Goal: Contribute content: Contribute content

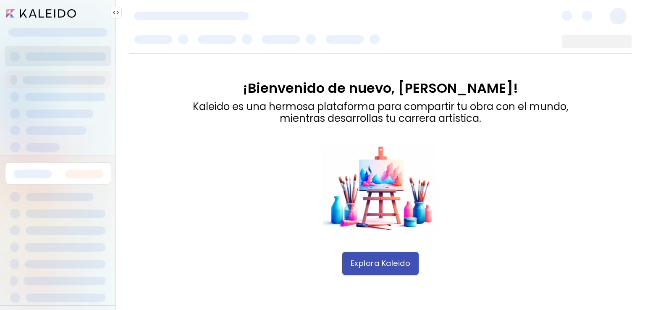
click at [363, 263] on span "Explora Kaleido" at bounding box center [381, 263] width 60 height 9
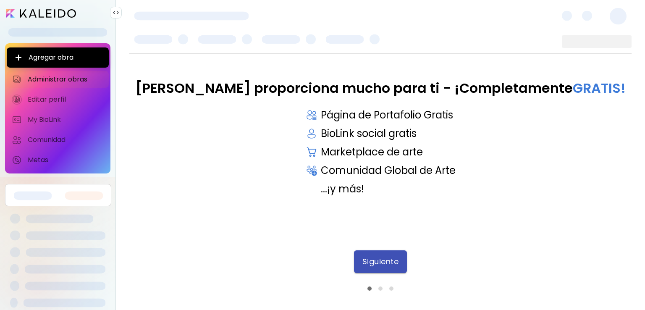
click at [377, 259] on span "Siguiente" at bounding box center [381, 261] width 37 height 9
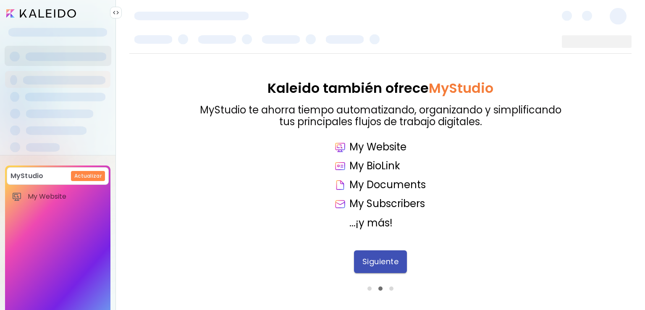
click at [368, 257] on span "Siguiente" at bounding box center [381, 261] width 37 height 9
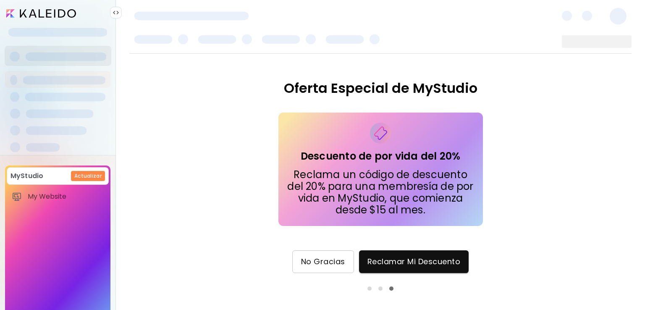
click at [322, 260] on span "No Gracias" at bounding box center [323, 261] width 44 height 9
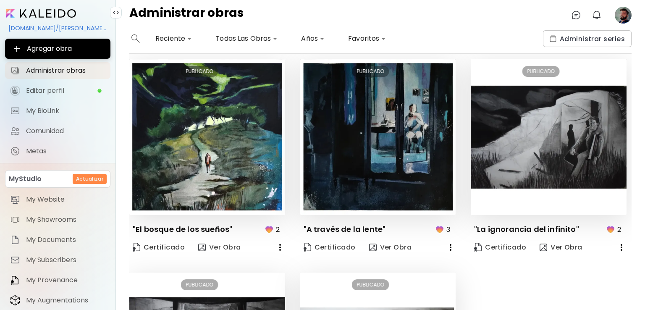
scroll to position [589, 0]
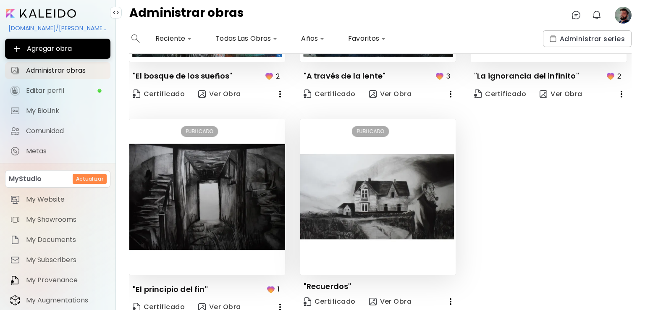
click at [447, 71] on p "3" at bounding box center [449, 76] width 4 height 11
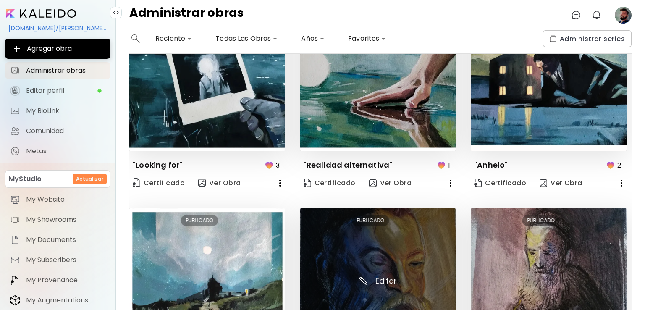
scroll to position [71, 0]
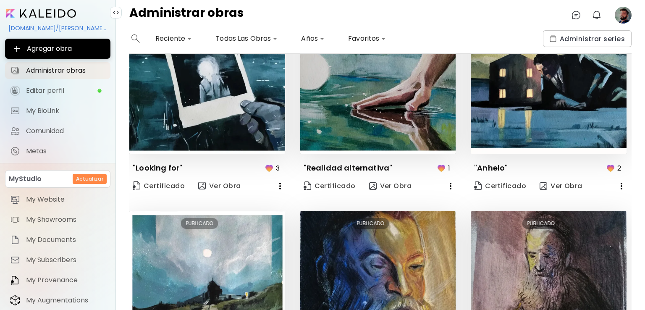
click at [266, 167] on img "button" at bounding box center [269, 168] width 10 height 10
click at [60, 202] on span "My Website" at bounding box center [65, 199] width 79 height 8
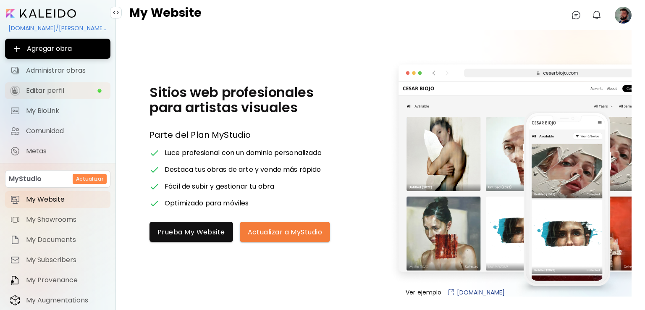
click at [59, 87] on span "Editar perfil" at bounding box center [61, 91] width 71 height 8
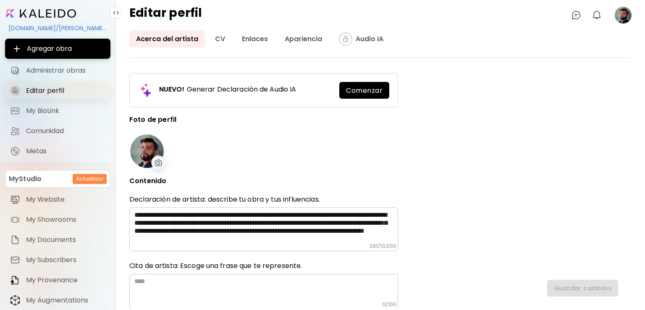
type input "*****"
type input "*********"
click at [218, 40] on link "CV" at bounding box center [220, 38] width 24 height 17
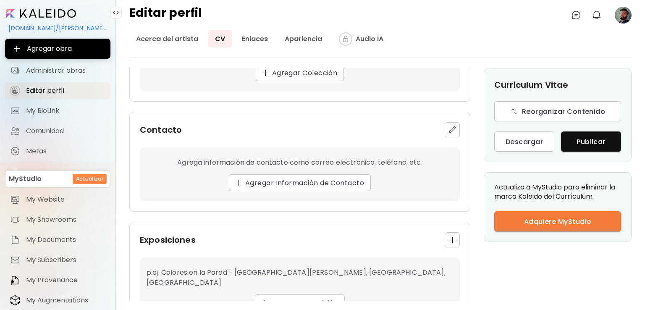
scroll to position [457, 0]
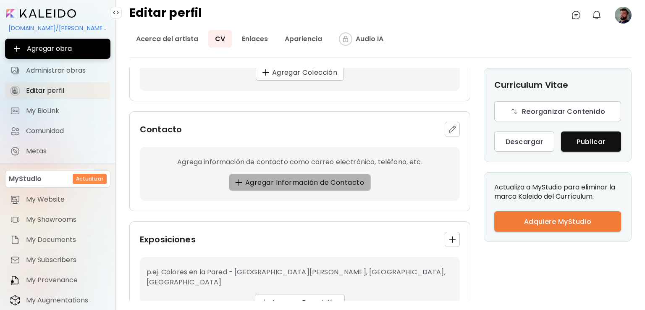
click at [267, 181] on span "Agregar Información de Contacto" at bounding box center [300, 182] width 129 height 9
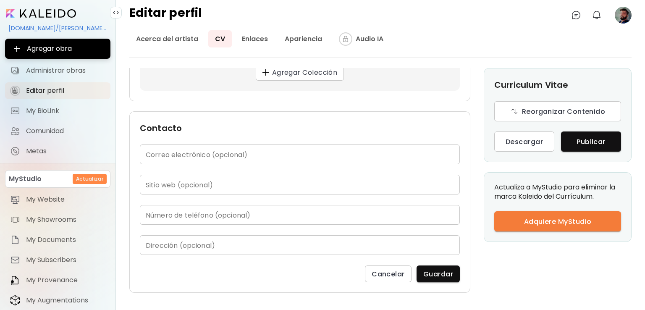
click at [212, 152] on input "text" at bounding box center [300, 155] width 320 height 20
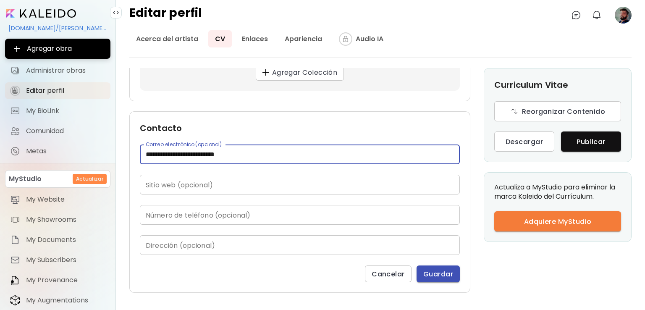
type input "**********"
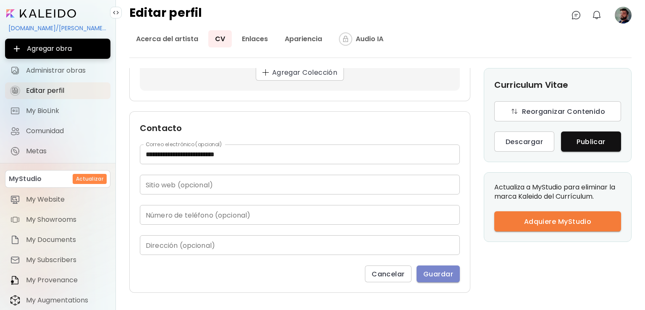
click at [437, 270] on span "Guardar" at bounding box center [438, 274] width 30 height 9
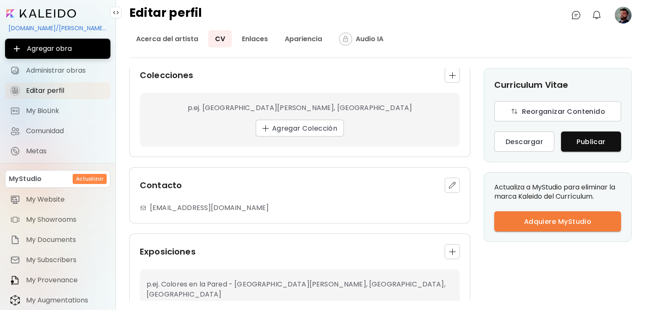
scroll to position [400, 0]
click at [448, 185] on img "button" at bounding box center [452, 186] width 8 height 8
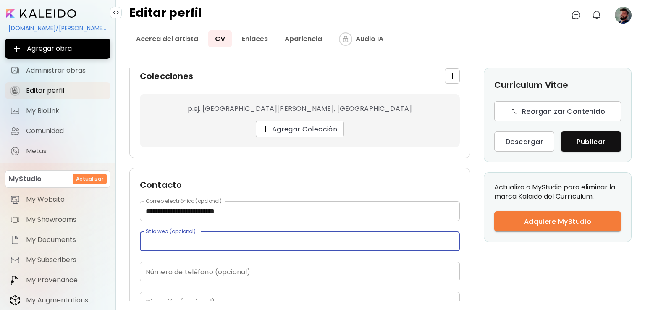
click at [263, 242] on input "text" at bounding box center [300, 241] width 320 height 20
paste input "**********"
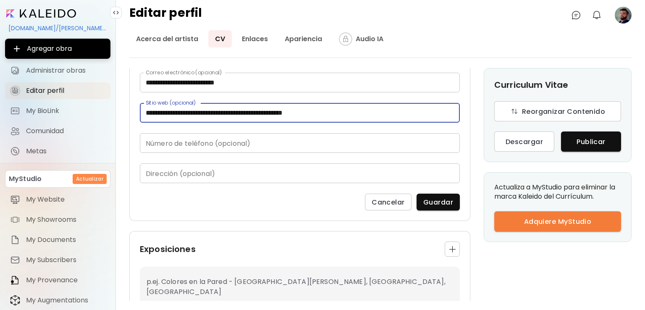
scroll to position [533, 0]
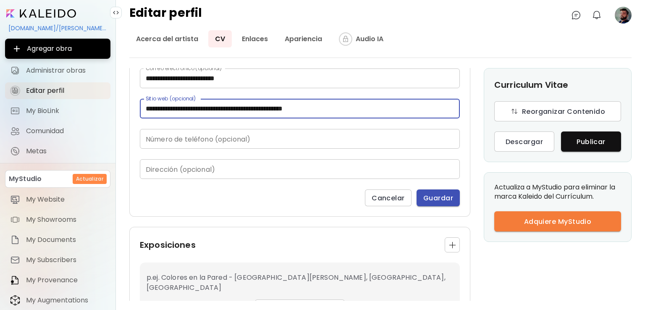
type input "**********"
click at [431, 195] on span "Guardar" at bounding box center [438, 198] width 30 height 9
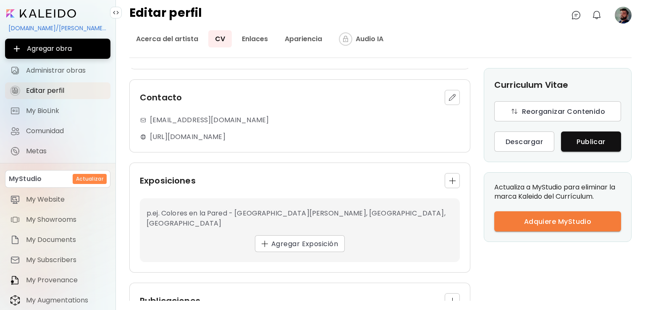
scroll to position [485, 0]
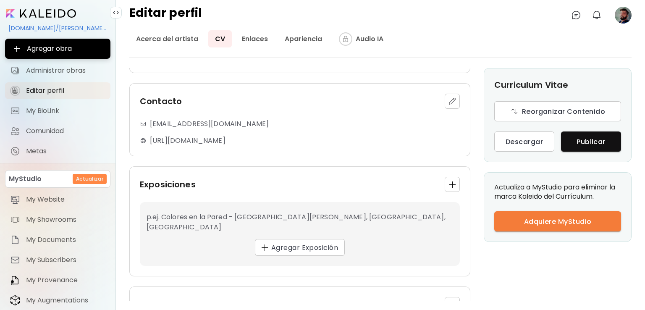
click at [225, 140] on p "https://adrianlaragarcia1.wixsite.com/adrianlaragarcia" at bounding box center [188, 141] width 76 height 10
drag, startPoint x: 342, startPoint y: 142, endPoint x: 254, endPoint y: 143, distance: 88.2
click at [254, 143] on div "https://adrianlaragarcia1.wixsite.com/adrianlaragarcia" at bounding box center [300, 141] width 320 height 10
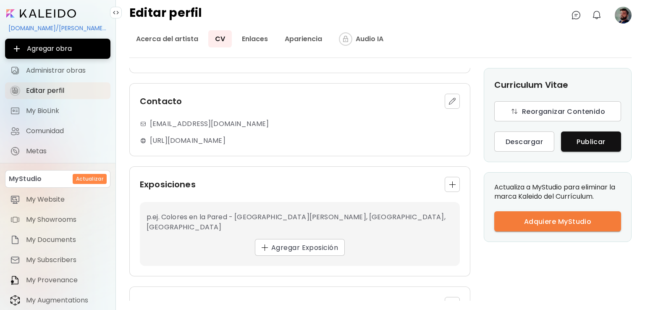
drag, startPoint x: 151, startPoint y: 139, endPoint x: 346, endPoint y: 147, distance: 195.5
click at [346, 147] on div "Contacto adrianlaragarcia1@gmail.com https://adrianlaragarcia1.wixsite.com/adri…" at bounding box center [299, 119] width 341 height 73
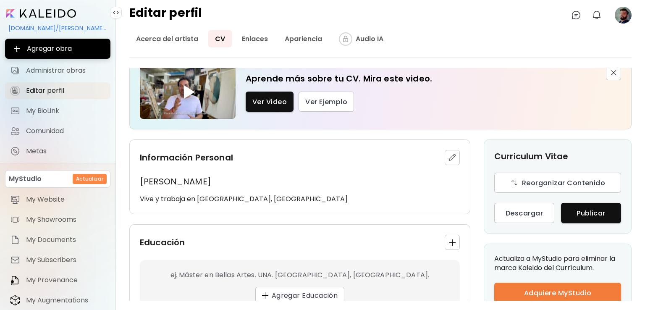
scroll to position [0, 0]
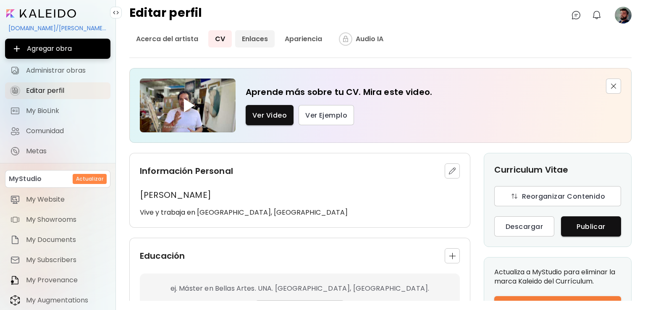
click at [259, 32] on link "Enlaces" at bounding box center [254, 38] width 39 height 17
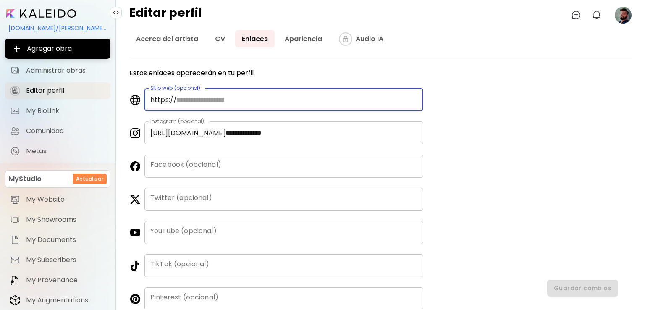
click at [218, 105] on input "text" at bounding box center [297, 99] width 253 height 23
paste input "**********"
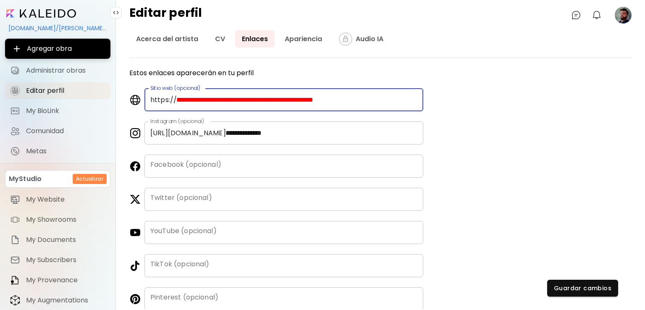
click at [202, 101] on input "**********" at bounding box center [297, 99] width 253 height 23
click at [354, 111] on input "**********" at bounding box center [297, 99] width 253 height 23
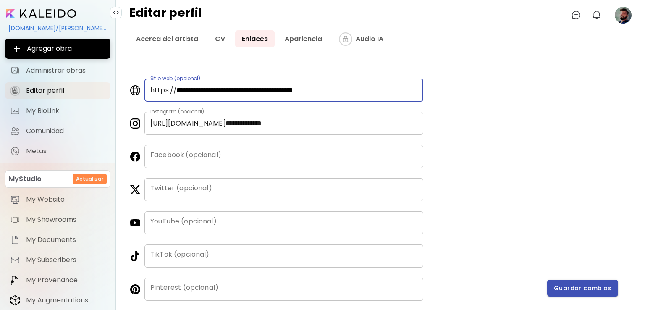
type input "**********"
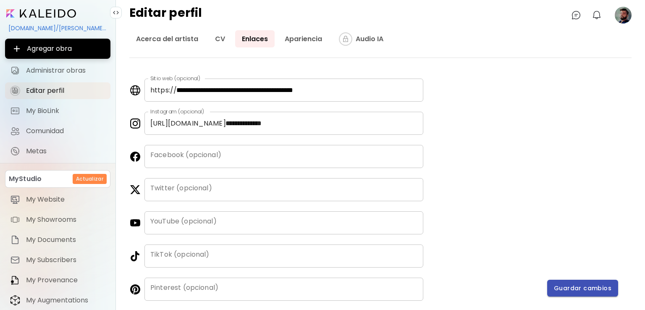
click at [570, 289] on span "Guardar cambios" at bounding box center [583, 288] width 58 height 9
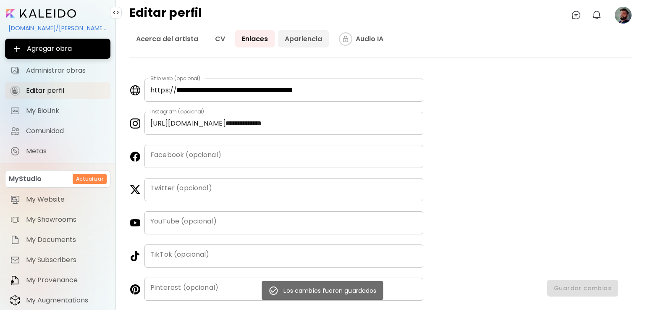
click at [302, 35] on link "Apariencia" at bounding box center [303, 38] width 51 height 17
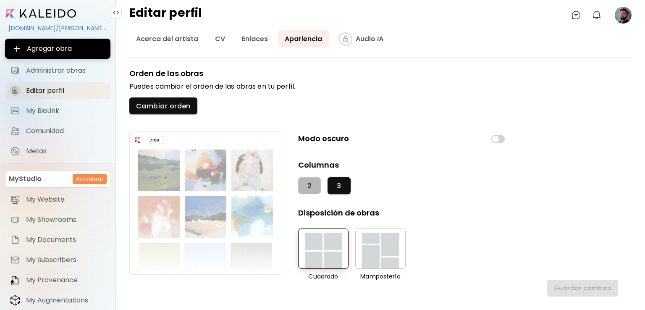
click at [318, 188] on button "2" at bounding box center [309, 185] width 23 height 17
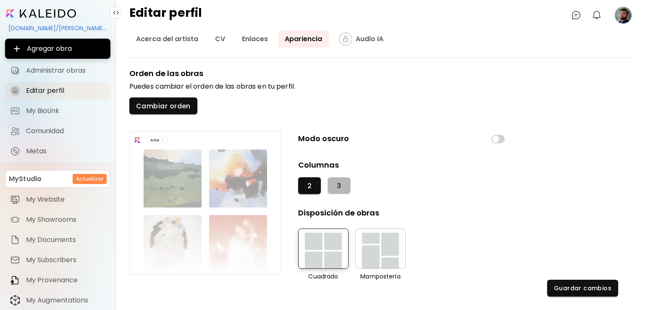
click at [333, 185] on button "3" at bounding box center [339, 185] width 23 height 17
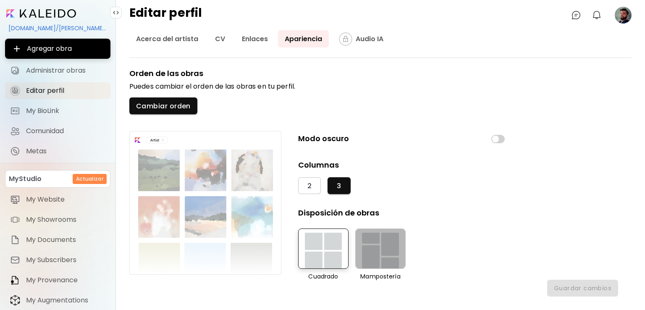
click at [390, 250] on div "button" at bounding box center [390, 244] width 18 height 23
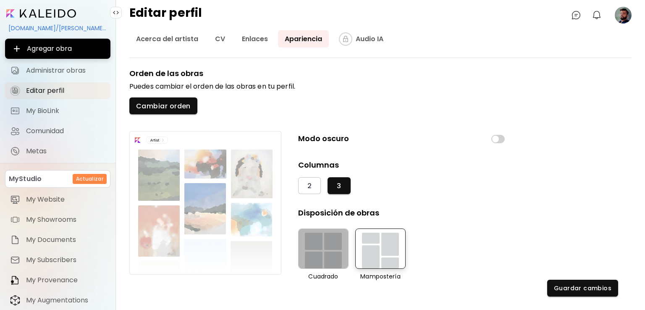
click at [347, 244] on button "button" at bounding box center [323, 249] width 50 height 40
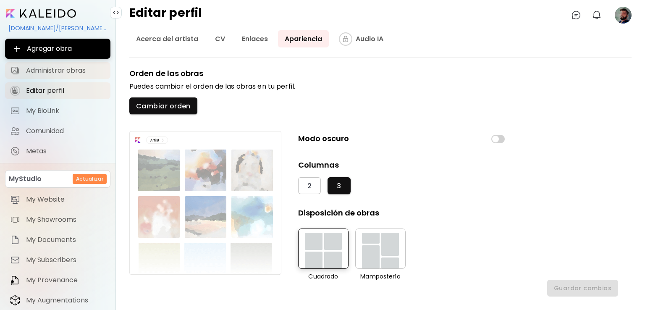
click at [67, 64] on link "Administrar obras" at bounding box center [57, 70] width 105 height 17
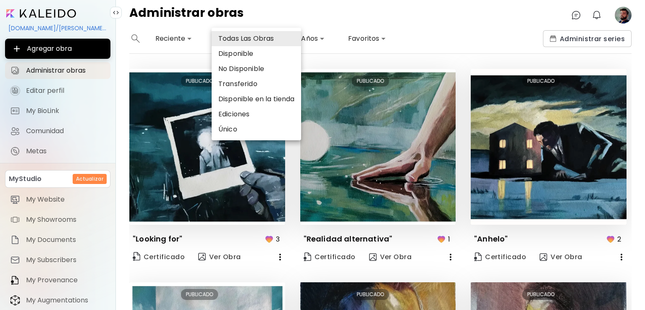
click at [269, 40] on body "**********" at bounding box center [322, 155] width 645 height 310
click at [324, 59] on div at bounding box center [322, 155] width 645 height 310
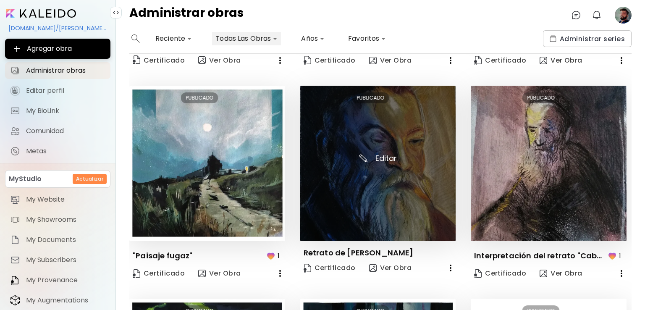
scroll to position [196, 0]
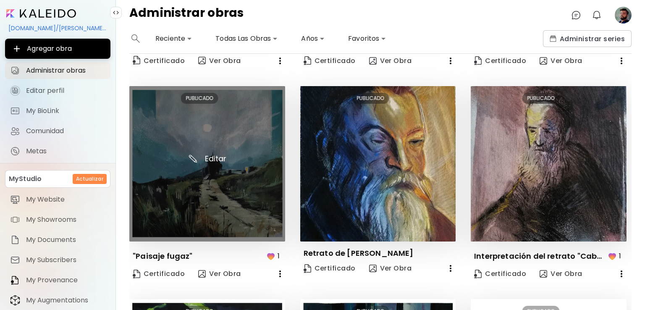
click at [222, 200] on img at bounding box center [207, 164] width 156 height 156
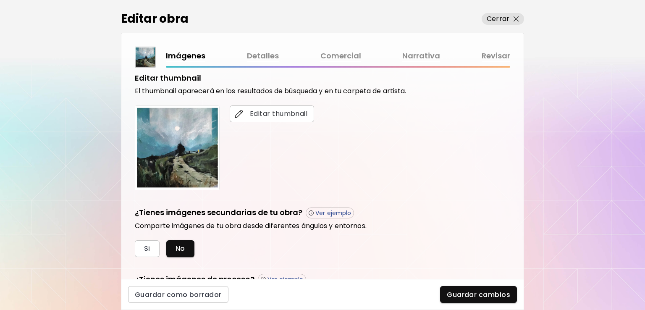
scroll to position [233, 0]
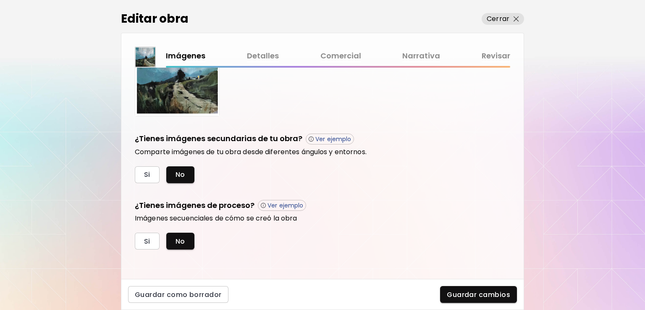
click at [263, 58] on link "Detalles" at bounding box center [263, 56] width 32 height 12
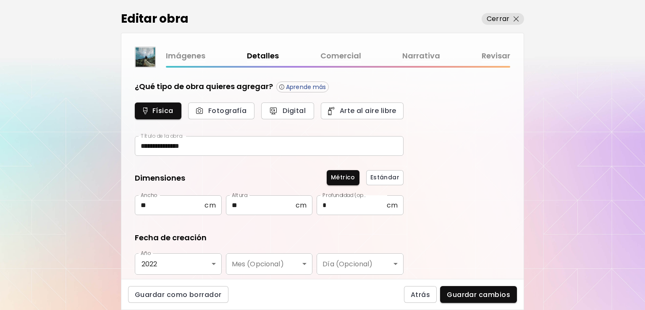
type input "**********"
click at [333, 60] on link "Comercial" at bounding box center [341, 56] width 41 height 12
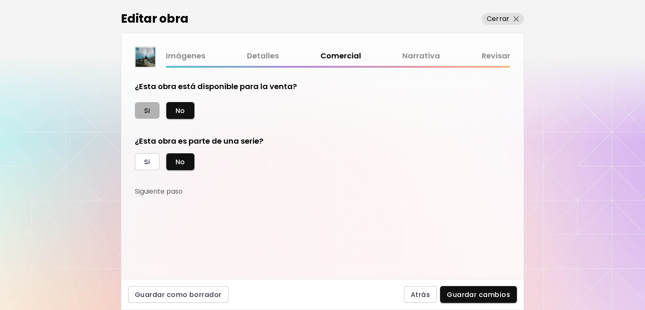
click at [147, 110] on span "Si" at bounding box center [147, 110] width 6 height 9
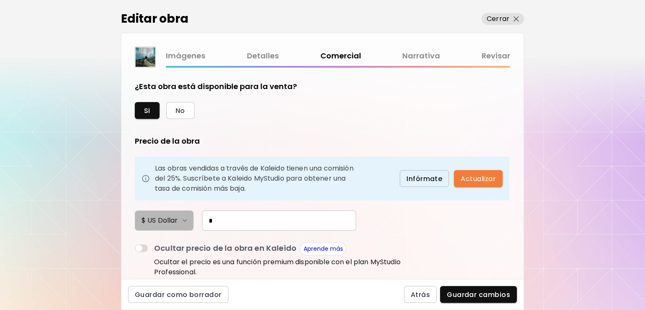
click at [158, 216] on h6 "$ US Dollar" at bounding box center [160, 221] width 36 height 10
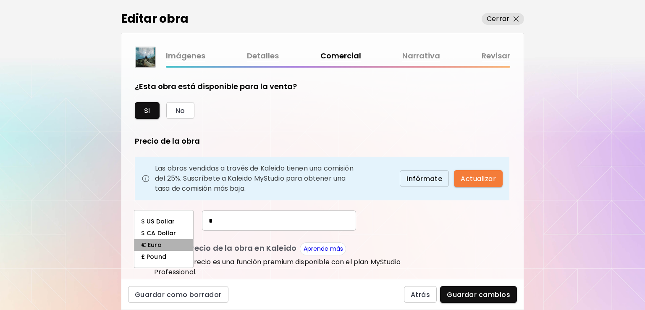
click at [151, 244] on h6 "€ Euro" at bounding box center [151, 245] width 21 height 7
click at [256, 219] on input "*" at bounding box center [279, 220] width 154 height 20
type input "***"
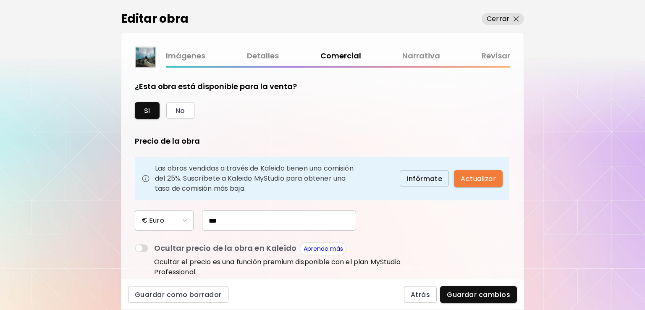
click at [429, 226] on form "¿Esta obra está disponible para la venta? Si No Precio de la obra Las obras ven…" at bounding box center [323, 173] width 376 height 184
click at [497, 22] on p "Cerrar" at bounding box center [498, 19] width 23 height 10
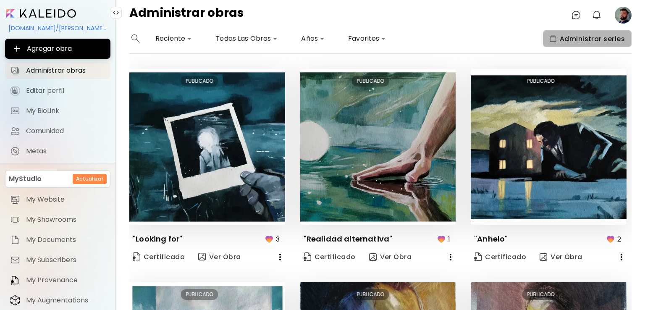
click at [579, 36] on span "Administrar series" at bounding box center [587, 38] width 75 height 9
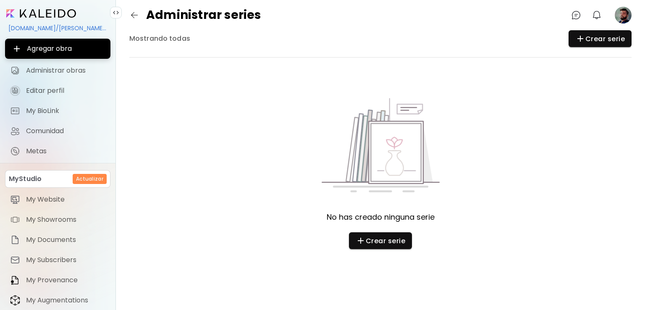
click at [55, 27] on div "kaleido.art/Adrian.Lara" at bounding box center [57, 28] width 105 height 14
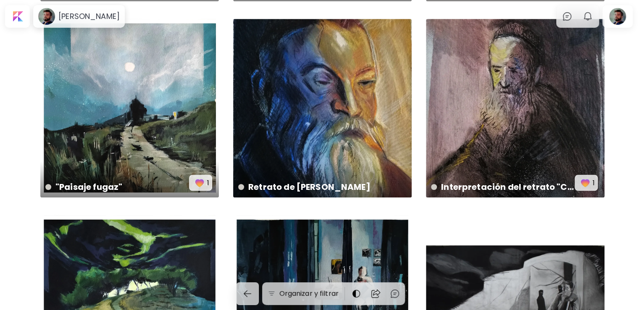
scroll to position [213, 0]
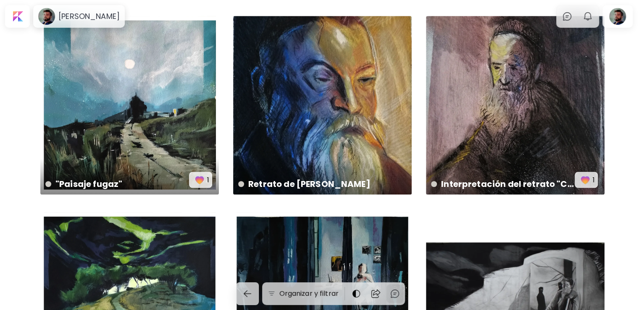
click at [390, 290] on div at bounding box center [395, 293] width 17 height 18
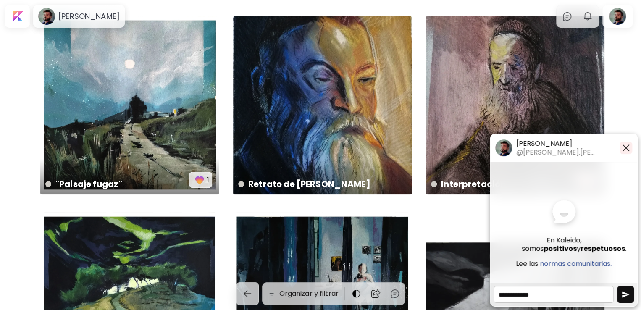
click at [628, 148] on img "button" at bounding box center [626, 148] width 10 height 10
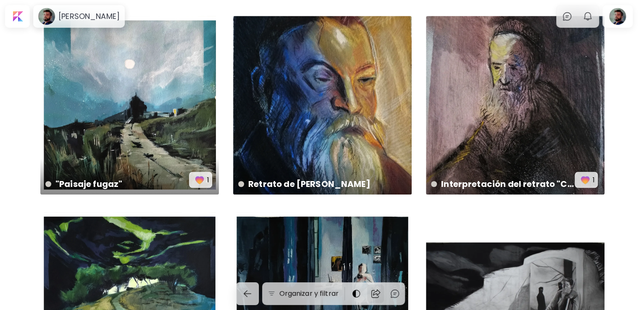
click at [377, 288] on div at bounding box center [375, 293] width 17 height 18
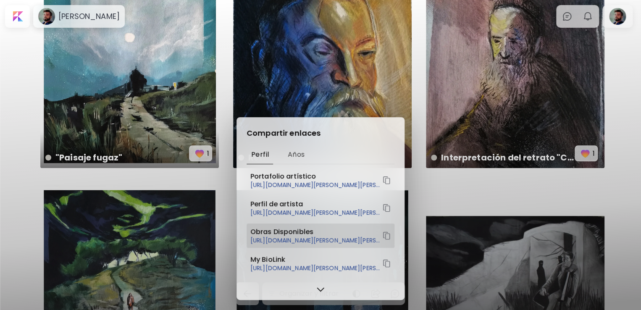
scroll to position [234, 0]
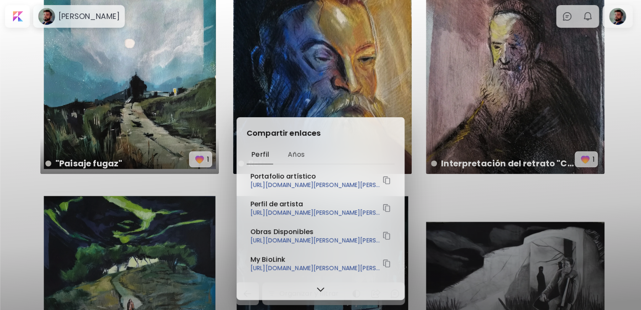
click at [321, 292] on img at bounding box center [321, 290] width 8 height 8
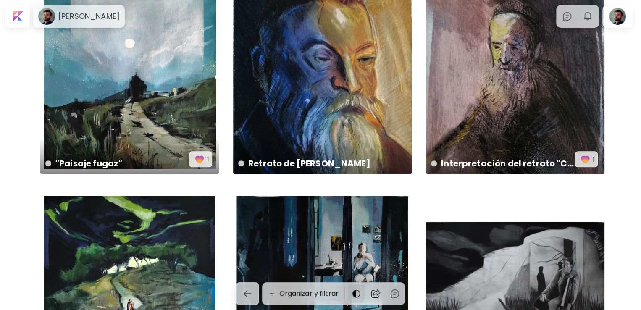
click at [352, 292] on div at bounding box center [356, 293] width 17 height 18
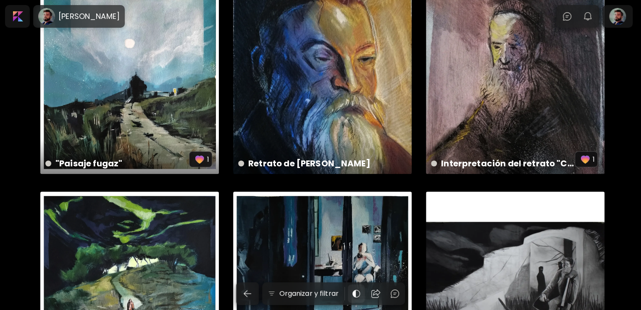
click at [352, 292] on div at bounding box center [356, 293] width 17 height 18
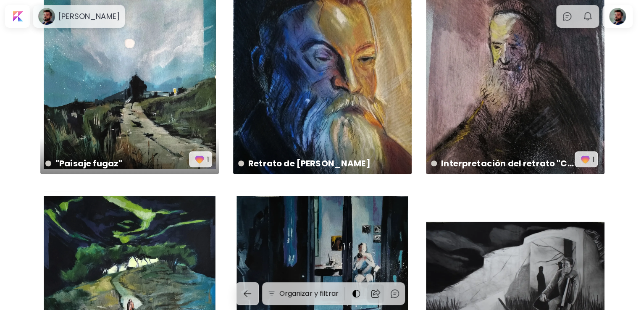
click at [373, 293] on img at bounding box center [376, 294] width 10 height 10
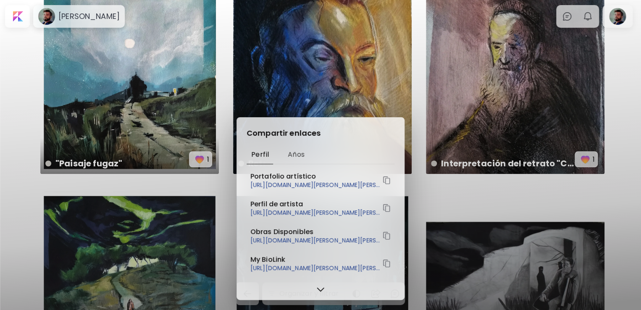
click at [613, 46] on div "Compartir enlaces Perfil Años Portafolio artístico https://www.kaleido.art/Adri…" at bounding box center [320, 155] width 641 height 310
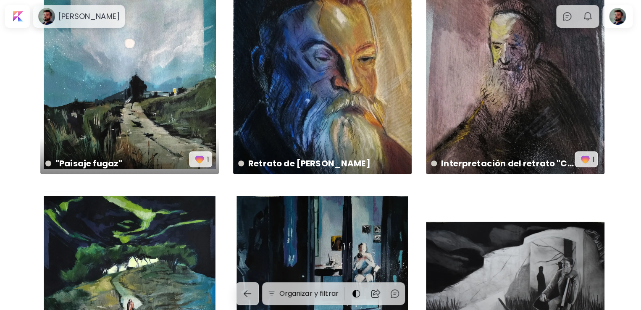
click at [606, 18] on div ""Paisaje fugaz" 30 x 30 cm 1 Retrato de Anders Zorn 30 x 21 cm Interpretación d…" at bounding box center [320, 205] width 641 height 813
click at [617, 17] on div at bounding box center [617, 16] width 27 height 19
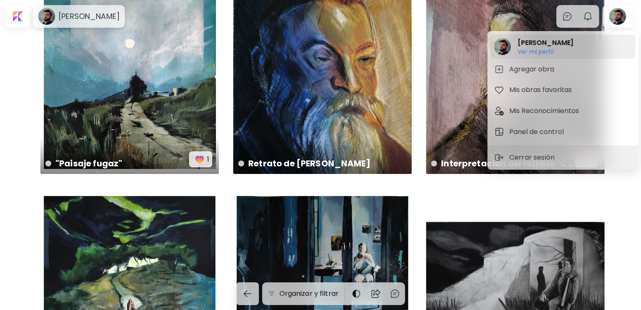
click at [544, 46] on h2 "[PERSON_NAME]" at bounding box center [546, 43] width 56 height 10
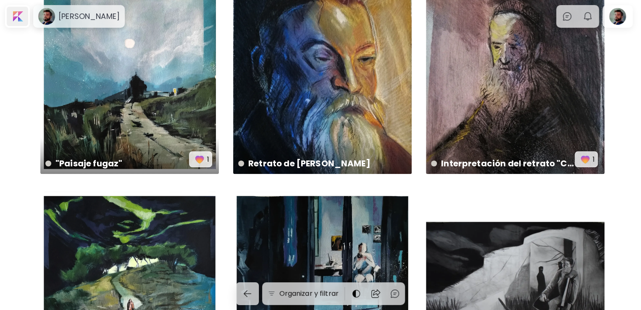
click at [23, 18] on div at bounding box center [17, 16] width 21 height 19
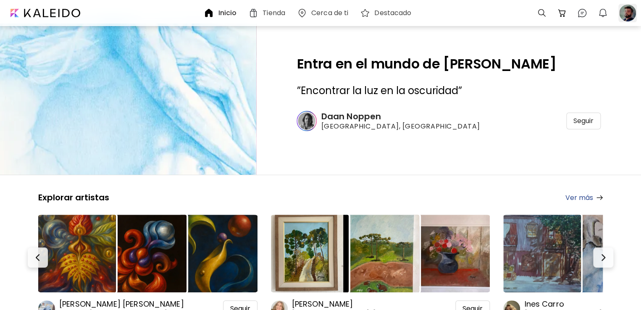
click at [635, 22] on div at bounding box center [628, 13] width 22 height 22
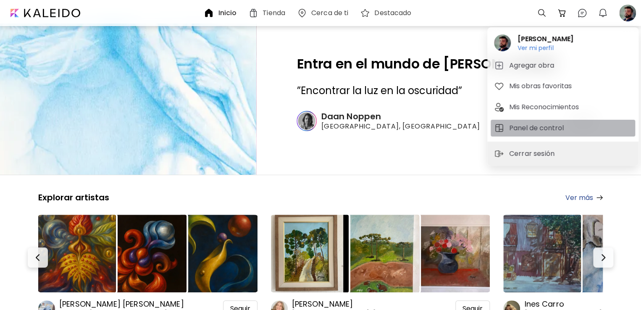
click at [520, 121] on button "Panel de control" at bounding box center [563, 128] width 145 height 17
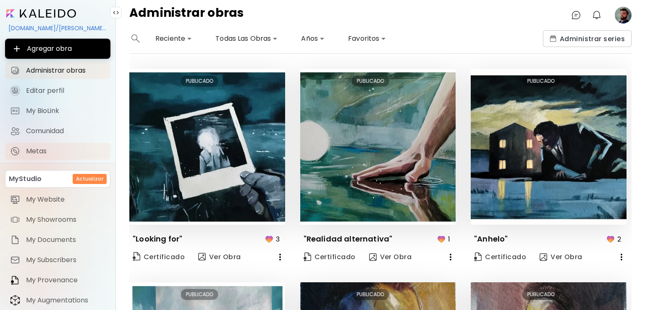
click at [36, 154] on span "Metas" at bounding box center [65, 151] width 79 height 8
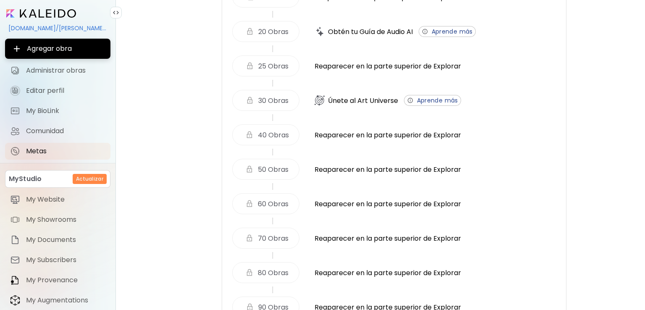
scroll to position [365, 0]
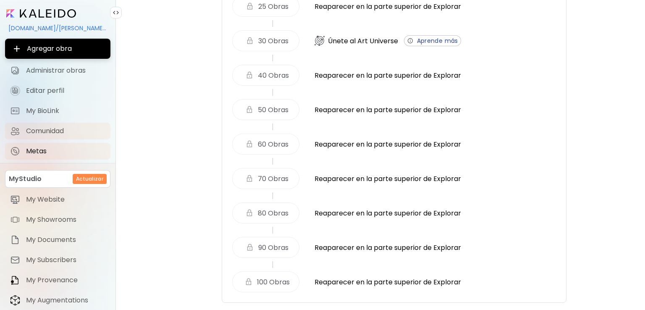
click at [43, 132] on span "Comunidad" at bounding box center [65, 131] width 79 height 8
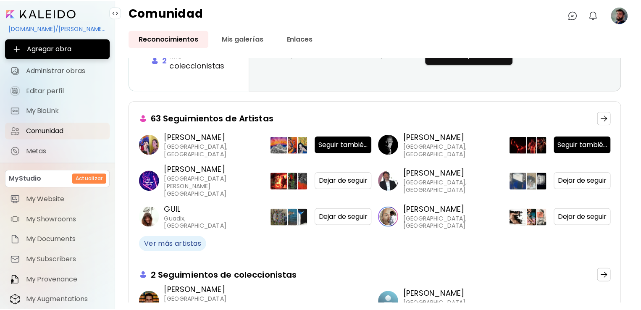
scroll to position [133, 0]
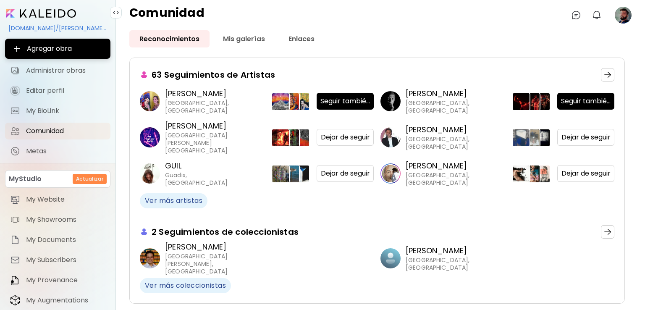
click at [192, 252] on p "Ian Panchevre" at bounding box center [207, 247] width 84 height 11
click at [173, 203] on span "Ver más artistas" at bounding box center [174, 200] width 58 height 9
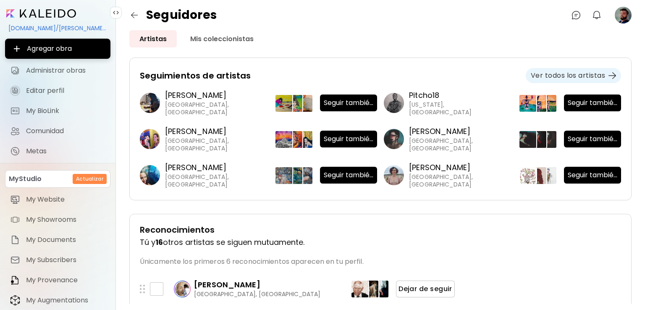
click at [585, 75] on span "Ver todos los artistas" at bounding box center [573, 75] width 85 height 9
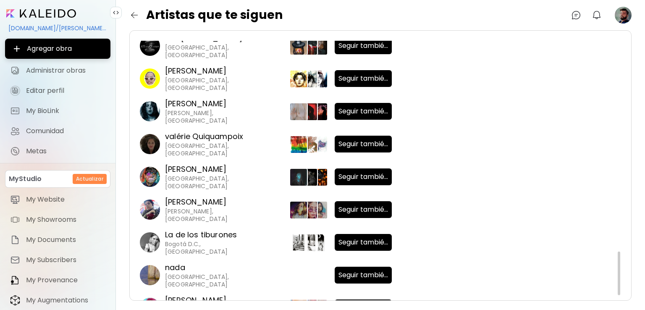
scroll to position [1281, 0]
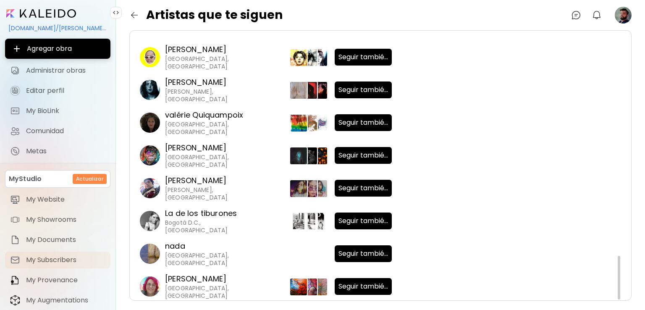
click at [38, 258] on span "My Subscribers" at bounding box center [65, 260] width 79 height 8
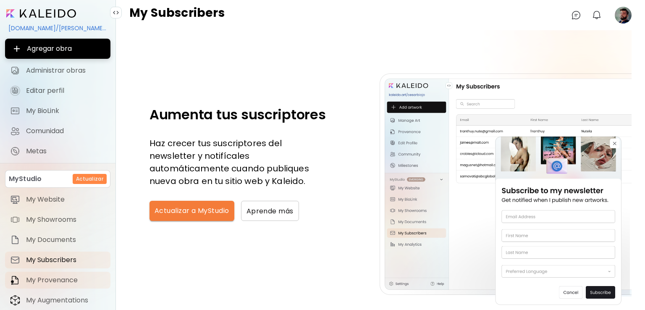
click at [60, 272] on link "My Provenance" at bounding box center [57, 280] width 105 height 17
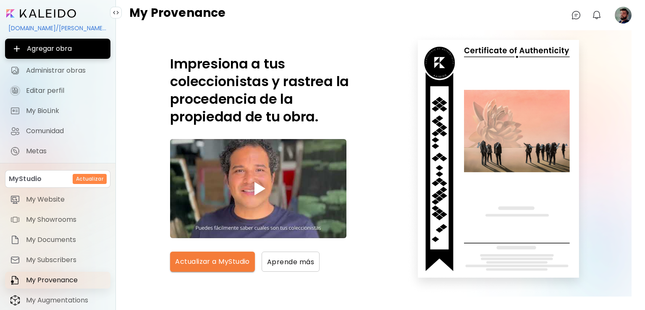
click at [60, 272] on link "My Provenance" at bounding box center [57, 280] width 105 height 17
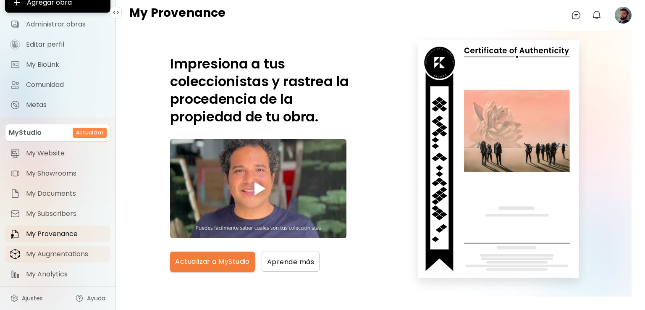
click at [47, 254] on span "My Augmentations" at bounding box center [65, 254] width 79 height 8
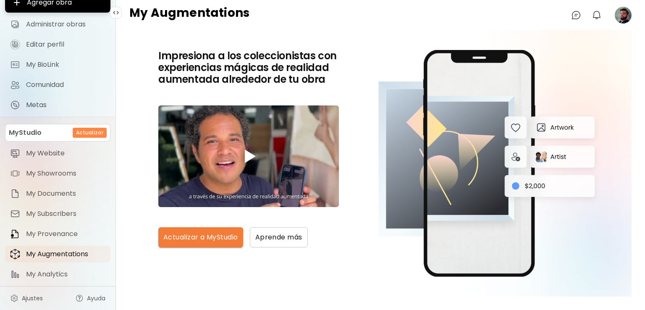
click at [49, 264] on div "MyStudio Actualizar My Website My Showrooms My Documents My Subscribers My Prov…" at bounding box center [57, 203] width 105 height 159
click at [59, 271] on span "My Analytics" at bounding box center [65, 274] width 79 height 8
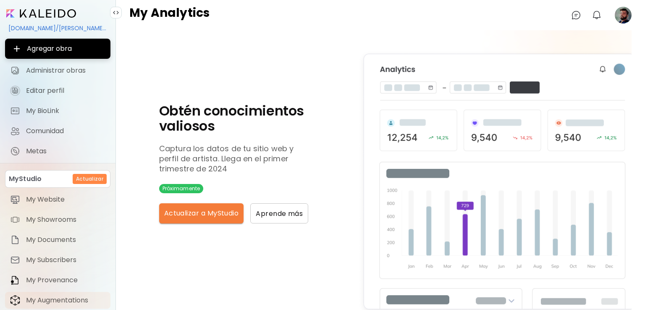
scroll to position [46, 0]
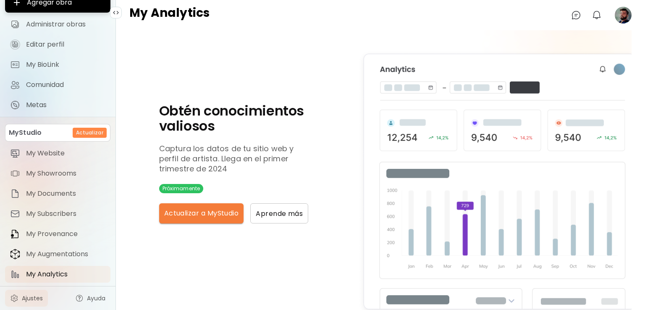
click at [24, 292] on link "Ajustes" at bounding box center [26, 298] width 43 height 17
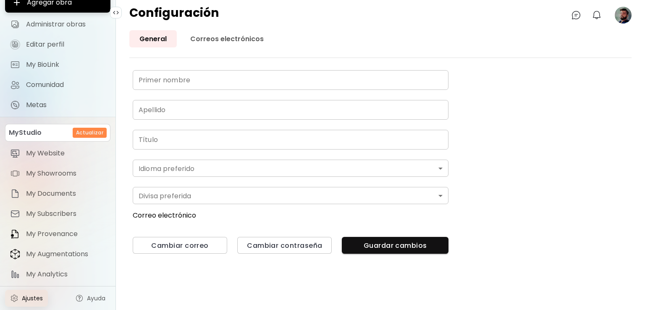
type input "******"
type input "****"
type input "**********"
type input "*******"
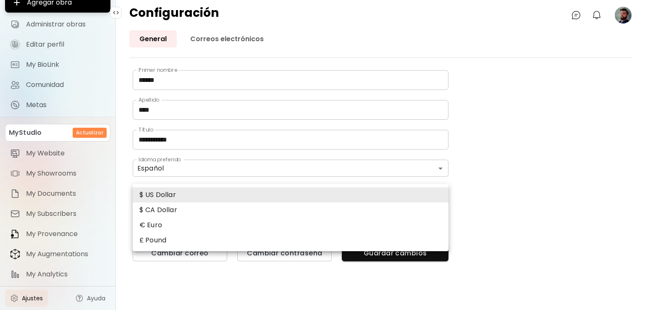
click at [167, 190] on body "**********" at bounding box center [322, 155] width 645 height 310
drag, startPoint x: 169, startPoint y: 214, endPoint x: 181, endPoint y: 221, distance: 13.8
click at [181, 221] on ul "$ US Dollar $ CA Dollar € Euro £ Pound" at bounding box center [291, 217] width 316 height 67
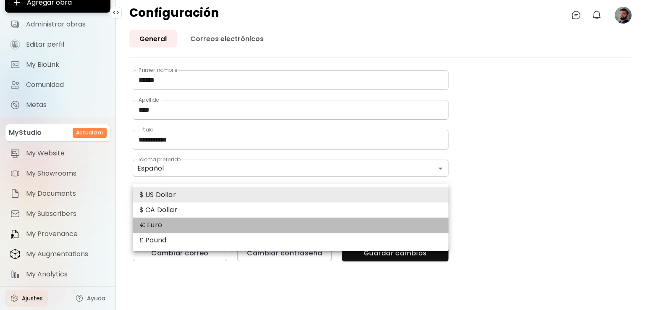
click at [181, 221] on li "€ Euro" at bounding box center [291, 225] width 316 height 15
type input "*"
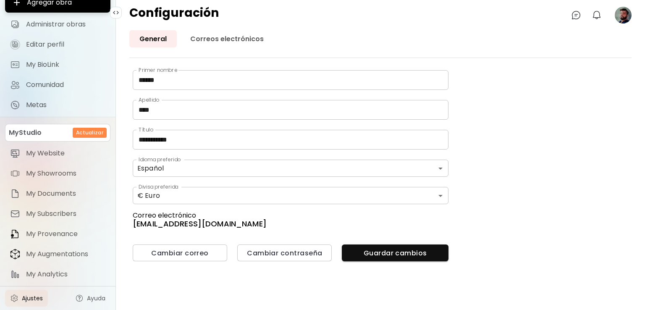
click at [378, 242] on div "**********" at bounding box center [291, 165] width 316 height 191
click at [409, 249] on span "Guardar cambios" at bounding box center [395, 253] width 93 height 9
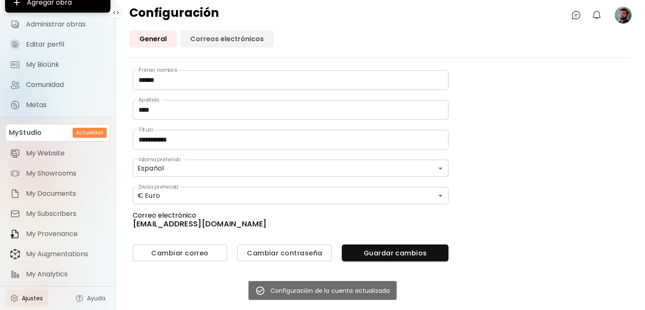
click at [216, 34] on link "Correos electrónicos" at bounding box center [227, 38] width 94 height 17
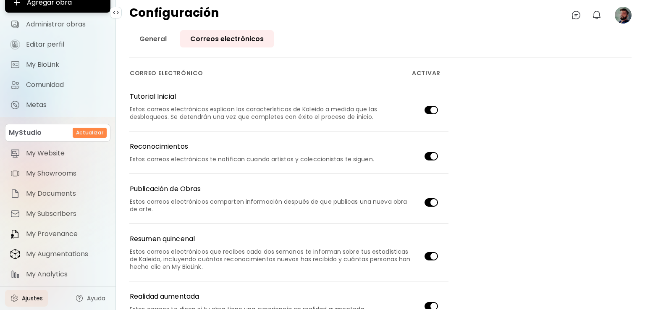
scroll to position [186, 0]
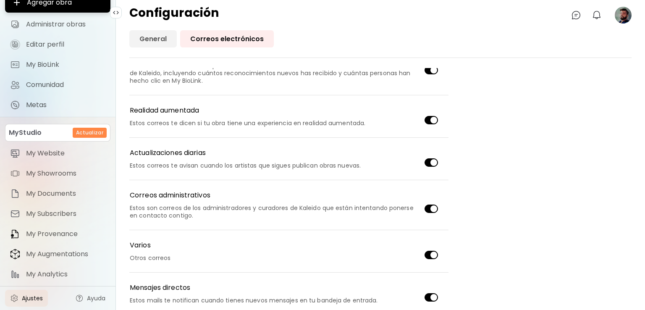
click at [154, 32] on link "General" at bounding box center [152, 38] width 47 height 17
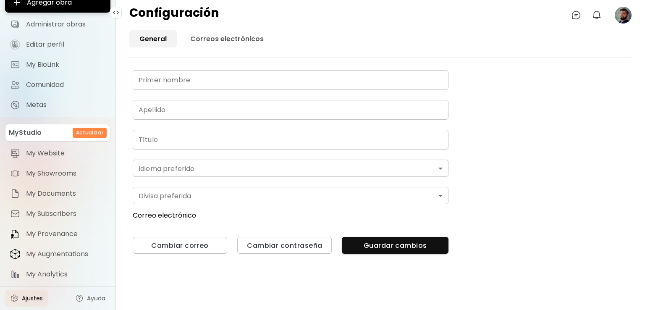
type input "******"
type input "****"
type input "**********"
type input "*******"
type input "*"
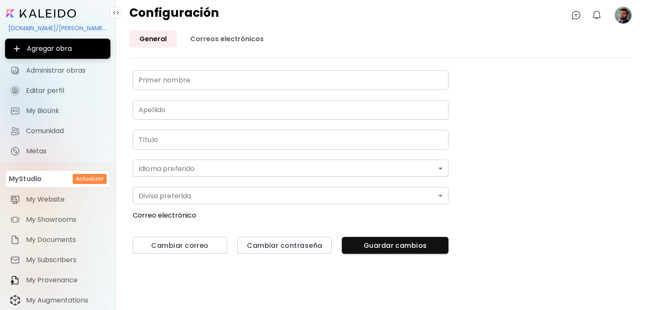
type input "******"
type input "****"
type input "**********"
type input "*******"
type input "*"
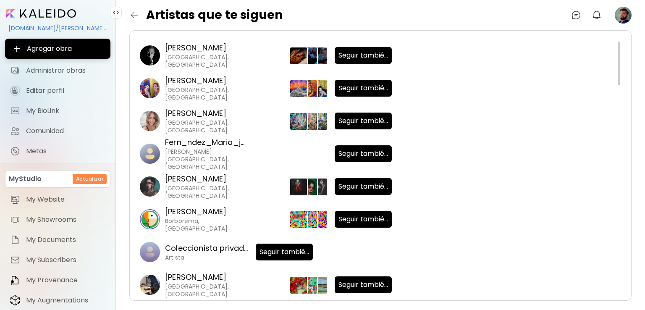
click at [189, 116] on p "Nuria Montecelo Carballo" at bounding box center [207, 113] width 84 height 11
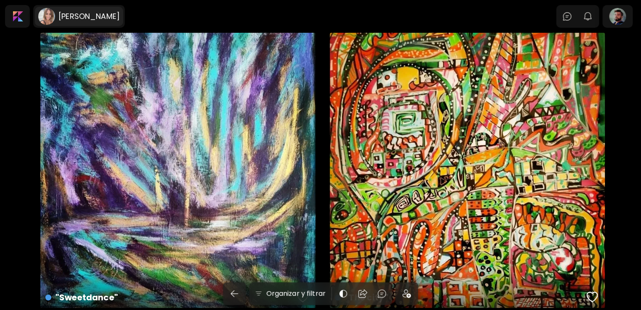
click at [92, 16] on h6 "Nuria Montecelo Carballo" at bounding box center [88, 16] width 61 height 10
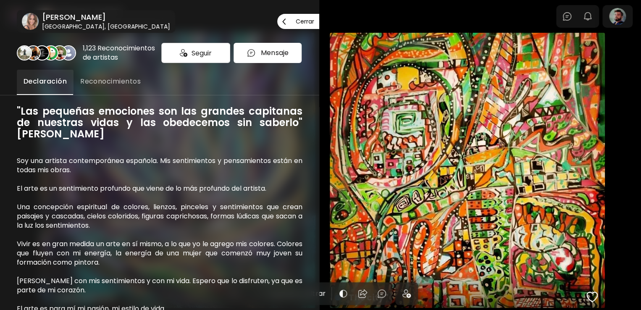
click at [63, 19] on h6 "Nuria Montecelo Carballo" at bounding box center [106, 17] width 128 height 10
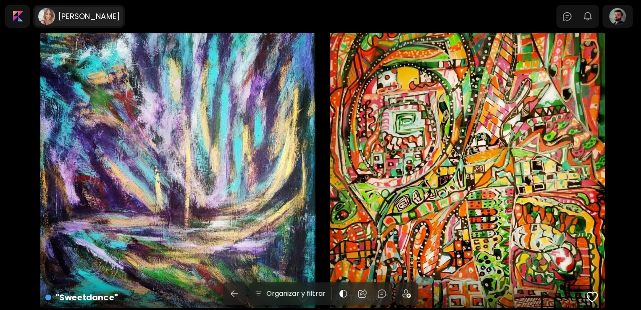
drag, startPoint x: 36, startPoint y: 16, endPoint x: 40, endPoint y: 16, distance: 4.6
click at [40, 16] on div "Nuria Montecelo Carballo" at bounding box center [79, 16] width 88 height 19
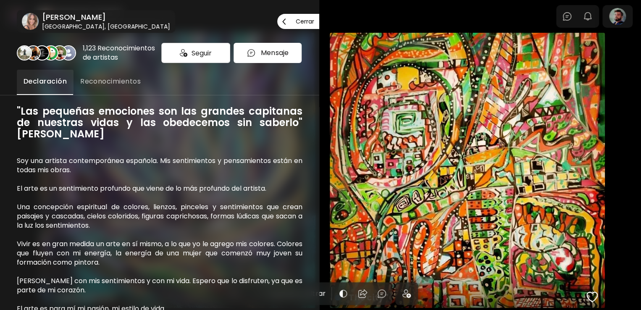
click at [40, 16] on div "Nuria Montecelo Carballo Madrid, España" at bounding box center [105, 21] width 132 height 18
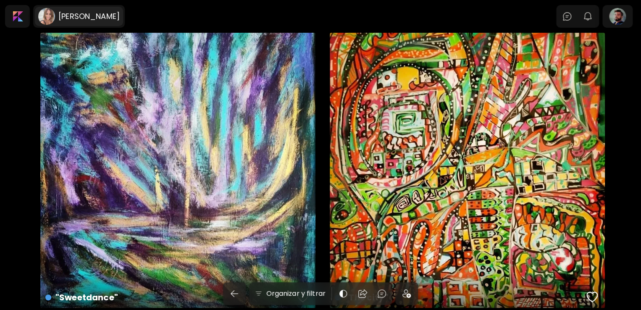
click at [40, 16] on image at bounding box center [46, 16] width 17 height 17
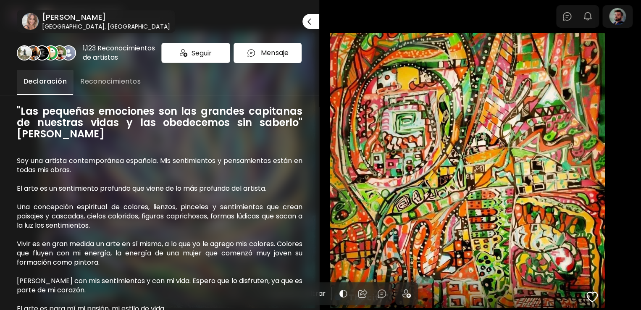
click at [104, 87] on span "Reconocimientos" at bounding box center [110, 81] width 60 height 10
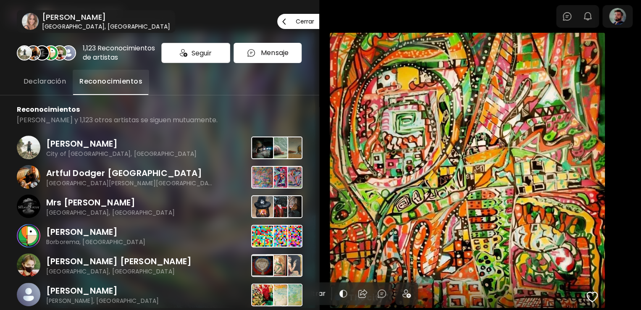
click at [304, 20] on p "Cerrar" at bounding box center [305, 21] width 18 height 6
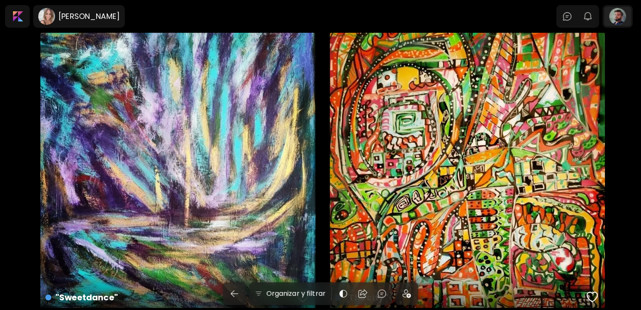
click at [610, 19] on div at bounding box center [617, 16] width 27 height 19
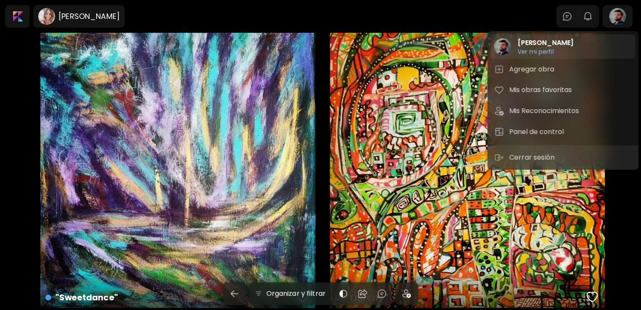
click at [536, 41] on h2 "[PERSON_NAME]" at bounding box center [546, 43] width 56 height 10
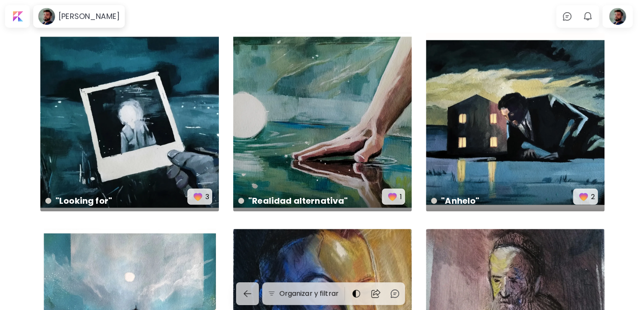
click at [625, 29] on body "Adrian Lara 0 0 Organizar y filtrar "Paisaje fugaz" 30 x 30 cm 1 Retrato de And…" at bounding box center [320, 155] width 641 height 310
click at [625, 26] on div at bounding box center [617, 16] width 30 height 23
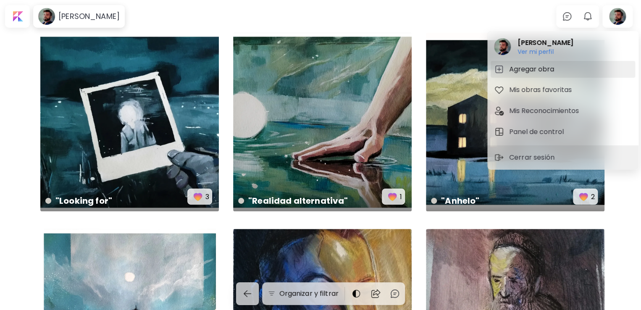
click at [523, 71] on h5 "Agregar obra" at bounding box center [532, 69] width 47 height 10
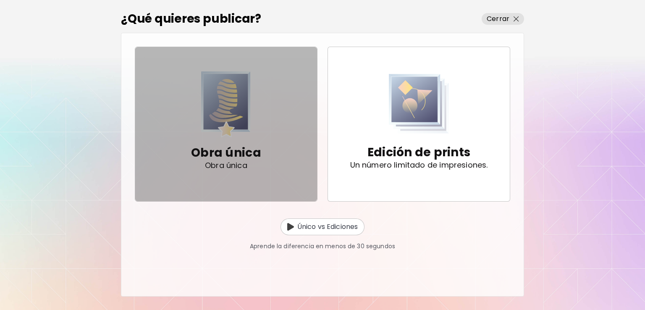
click at [242, 130] on img "button" at bounding box center [226, 104] width 50 height 66
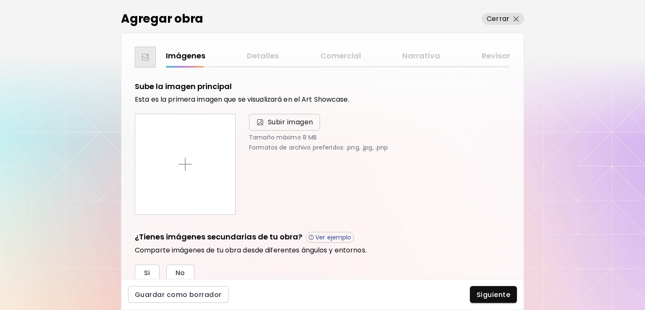
click at [265, 126] on span "Subir imagen" at bounding box center [285, 122] width 58 height 10
click at [0, 0] on input "Subir imagen" at bounding box center [0, 0] width 0 height 0
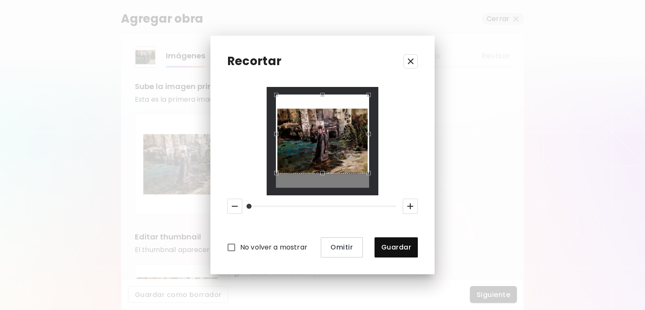
click at [335, 95] on div "Use the arrow keys to move the crop selection area" at bounding box center [322, 95] width 92 height 0
click at [327, 109] on div "Use the arrow keys to move the crop selection area" at bounding box center [322, 109] width 92 height 0
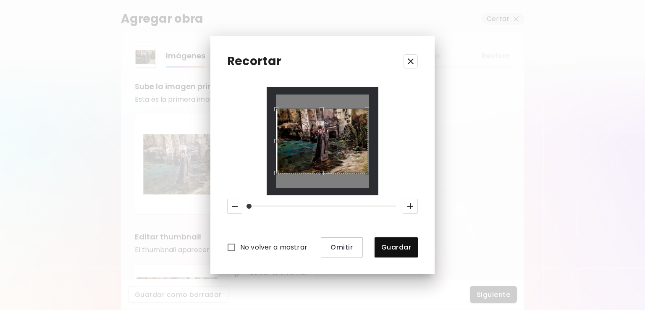
click at [367, 109] on div "Use the arrow keys to move the crop selection area" at bounding box center [321, 109] width 91 height 0
click at [278, 145] on div "Use the arrow keys to move the crop selection area" at bounding box center [322, 141] width 92 height 65
click at [279, 109] on div "Use the arrow keys to move the crop selection area" at bounding box center [322, 109] width 89 height 0
click at [390, 251] on span "Guardar" at bounding box center [396, 247] width 30 height 9
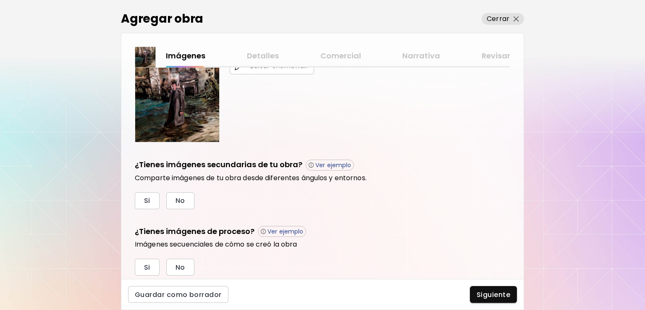
scroll to position [205, 0]
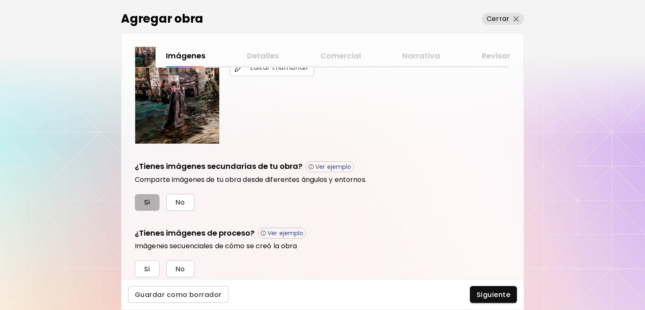
click at [152, 195] on button "Si" at bounding box center [147, 202] width 25 height 17
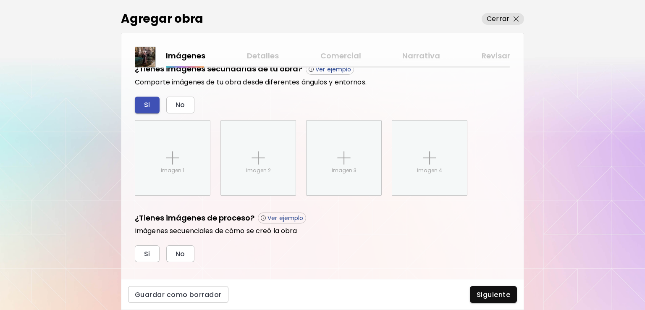
scroll to position [315, 0]
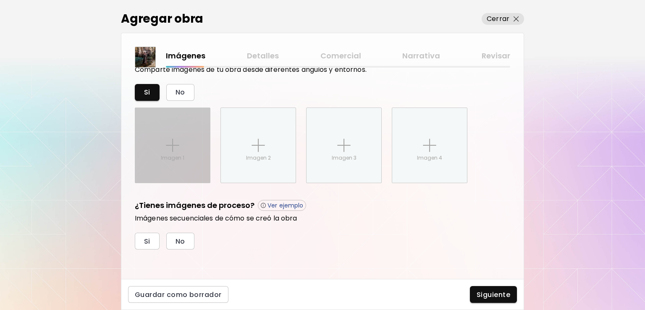
click at [178, 158] on p "Imagen 1" at bounding box center [173, 158] width 24 height 8
click at [0, 0] on input "Imagen 1" at bounding box center [0, 0] width 0 height 0
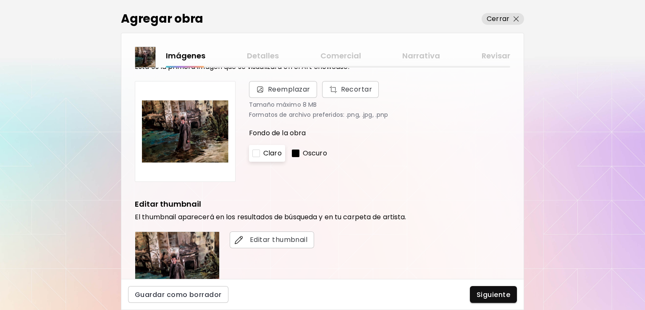
scroll to position [0, 0]
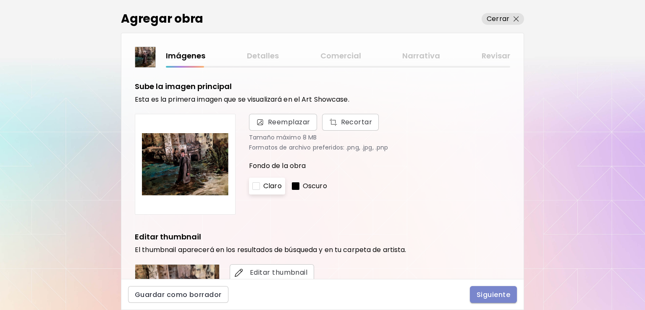
click at [489, 295] on span "Siguiente" at bounding box center [494, 294] width 34 height 9
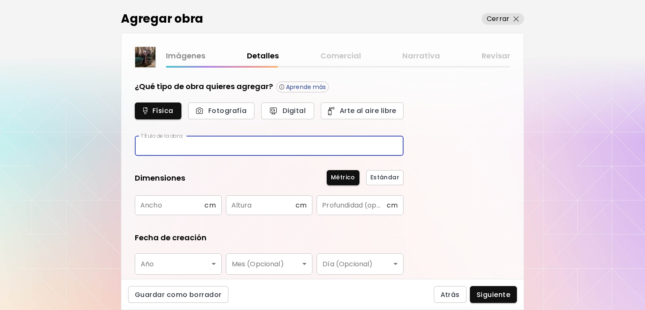
click at [230, 143] on input "text" at bounding box center [269, 146] width 269 height 20
type input "**********"
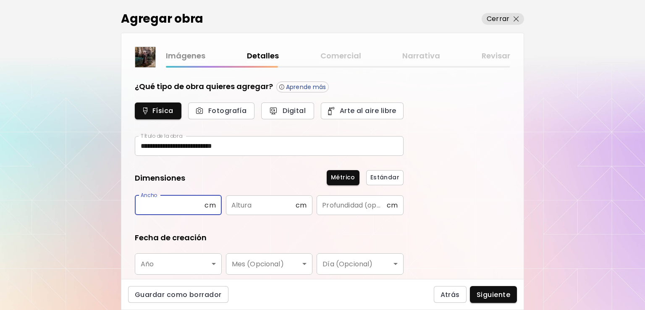
click at [180, 207] on input "text" at bounding box center [170, 205] width 70 height 20
type input "**"
click at [257, 209] on input "text" at bounding box center [261, 205] width 70 height 20
type input "**"
click at [292, 233] on div "Fecha de creación" at bounding box center [269, 237] width 269 height 11
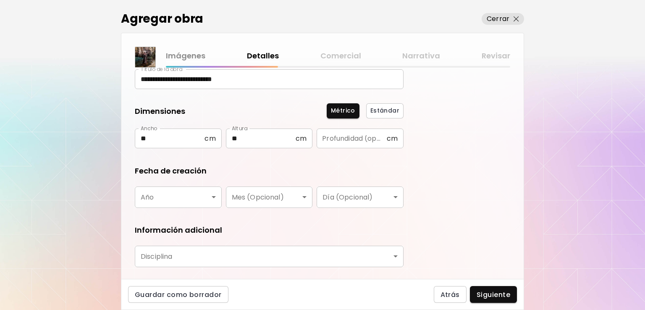
scroll to position [67, 0]
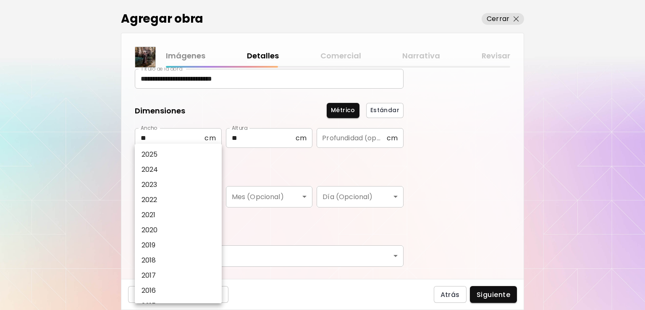
click at [189, 192] on body "**********" at bounding box center [322, 155] width 645 height 310
click at [154, 170] on p "2024" at bounding box center [150, 170] width 17 height 10
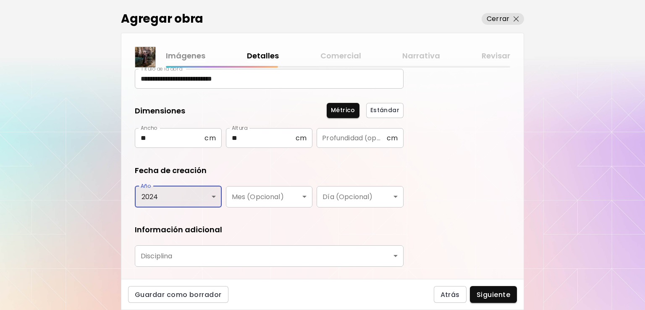
type input "****"
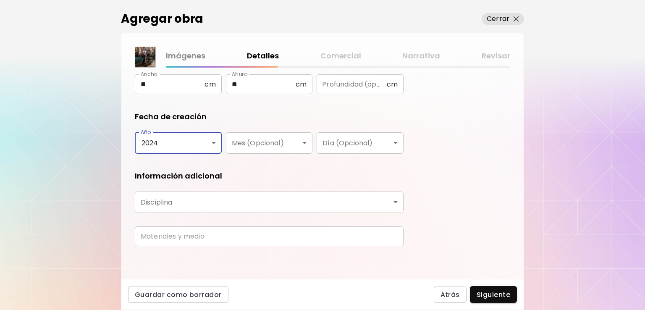
click at [214, 198] on body "**********" at bounding box center [322, 155] width 645 height 310
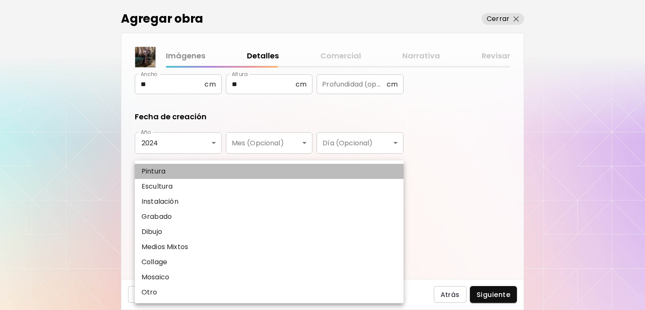
click at [169, 176] on li "Pintura" at bounding box center [269, 171] width 269 height 15
type input "********"
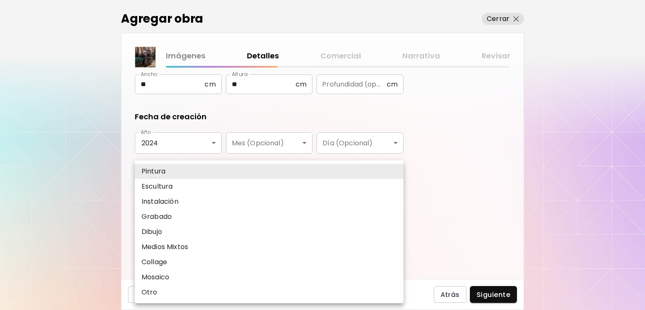
click at [196, 205] on body "**********" at bounding box center [322, 155] width 645 height 310
click at [105, 202] on div at bounding box center [322, 155] width 645 height 310
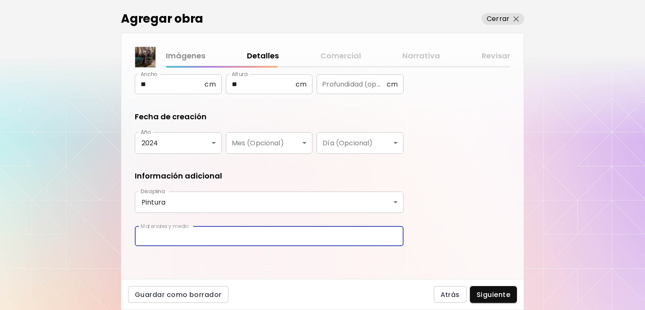
click at [204, 235] on input "text" at bounding box center [269, 236] width 269 height 20
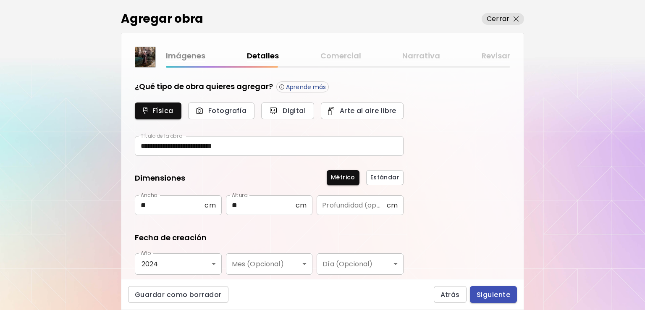
type input "**********"
click at [489, 294] on span "Siguiente" at bounding box center [494, 294] width 34 height 9
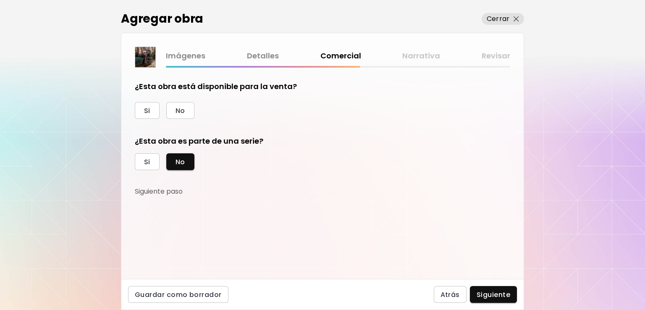
click at [142, 100] on div "¿Esta obra está disponible para la venta? Si No" at bounding box center [269, 100] width 269 height 38
click at [145, 105] on button "Si" at bounding box center [147, 110] width 25 height 17
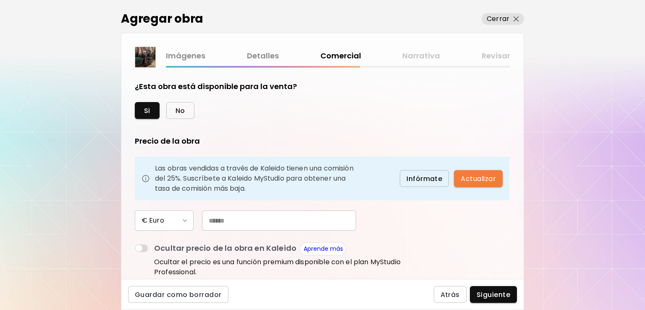
click at [178, 106] on span "No" at bounding box center [181, 110] width 10 height 9
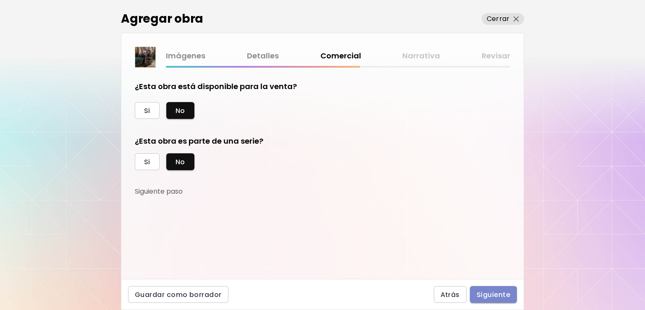
click at [484, 294] on span "Siguiente" at bounding box center [494, 294] width 34 height 9
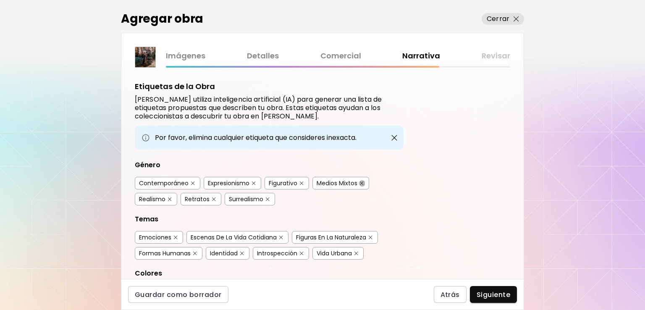
click at [361, 181] on img "button" at bounding box center [362, 183] width 4 height 4
click at [268, 197] on img "button" at bounding box center [268, 199] width 4 height 4
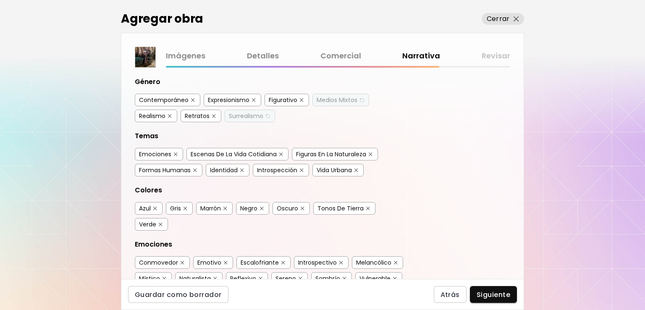
scroll to position [84, 0]
click at [282, 152] on img "button" at bounding box center [281, 154] width 4 height 4
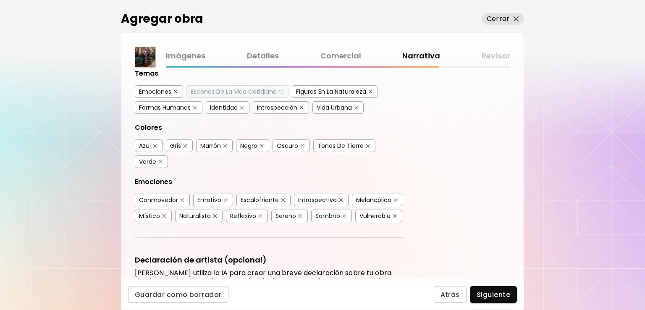
click at [358, 106] on img "button" at bounding box center [357, 108] width 4 height 4
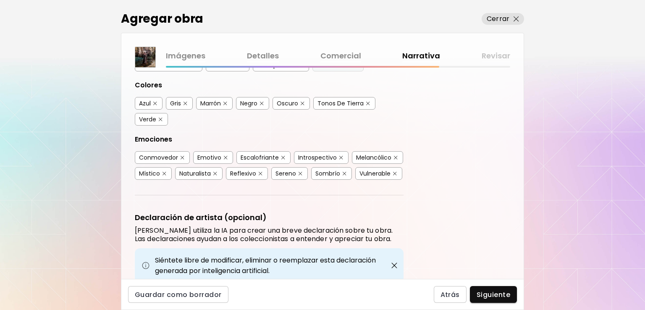
click at [281, 156] on img "button" at bounding box center [283, 158] width 4 height 4
click at [395, 155] on button "button" at bounding box center [396, 158] width 6 height 6
click at [396, 167] on div "Vulnerable" at bounding box center [378, 173] width 47 height 13
click at [395, 172] on img "button" at bounding box center [395, 174] width 4 height 4
click at [336, 169] on div "Sombrío" at bounding box center [328, 173] width 25 height 8
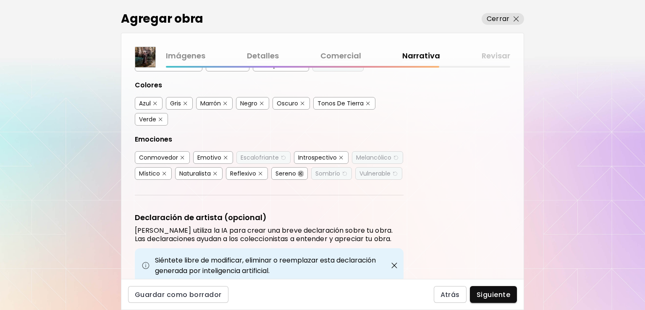
click at [302, 171] on button "button" at bounding box center [300, 174] width 6 height 6
click at [181, 156] on img "button" at bounding box center [183, 158] width 4 height 4
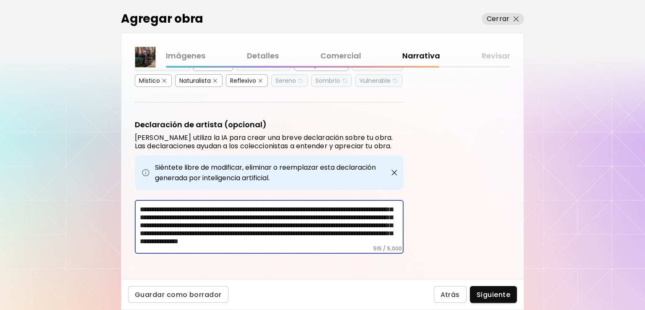
scroll to position [0, 0]
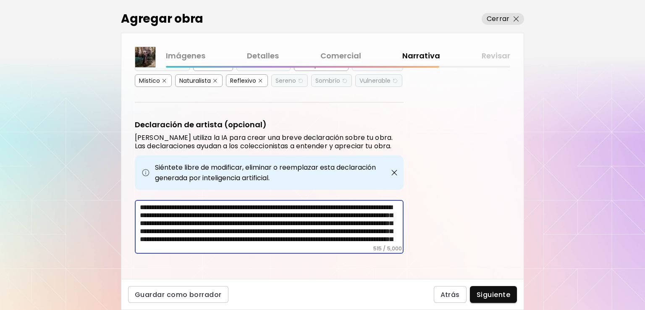
drag, startPoint x: 224, startPoint y: 239, endPoint x: 71, endPoint y: 167, distance: 168.4
click at [71, 167] on div "Agregar obra Cerrar Imágenes Detalles Comercial Narrativa Revisar Etiquetas de …" at bounding box center [322, 155] width 645 height 310
type textarea "*"
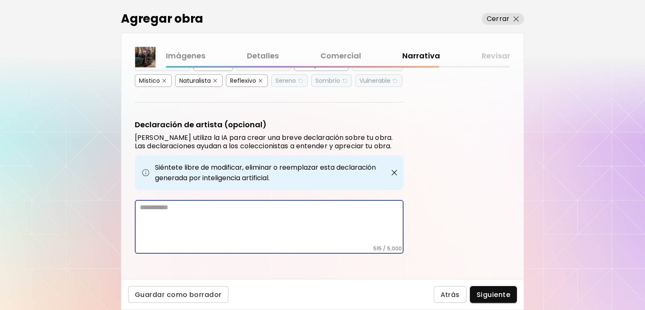
scroll to position [247, 0]
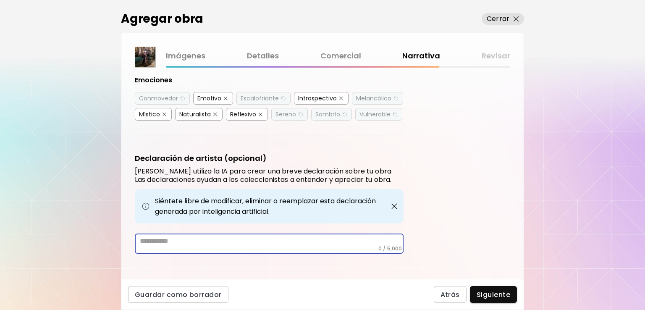
click at [457, 175] on div "Etiquetas de la Obra Kaleido utiliza inteligencia artificial (IA) para generar …" at bounding box center [322, 173] width 402 height 211
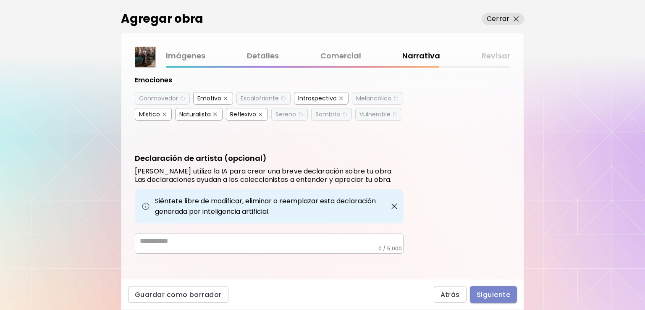
click at [492, 297] on span "Siguiente" at bounding box center [494, 294] width 34 height 9
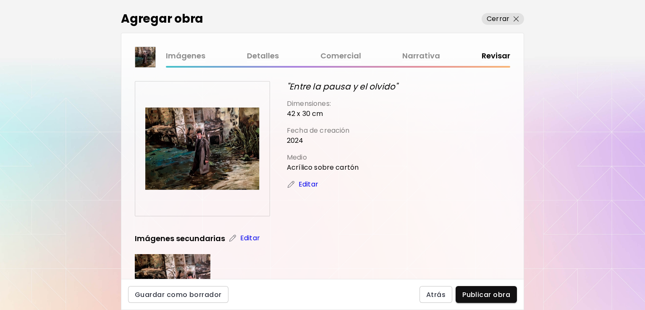
scroll to position [129, 0]
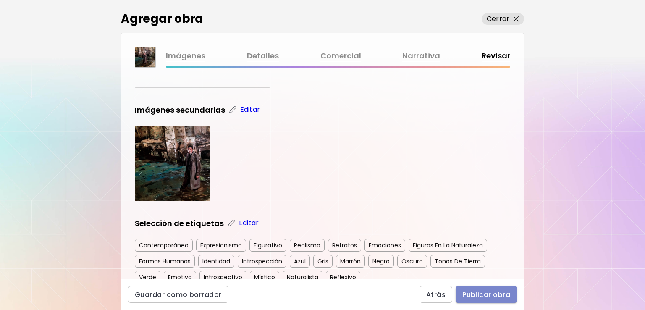
click at [473, 293] on span "Publicar obra" at bounding box center [487, 294] width 48 height 9
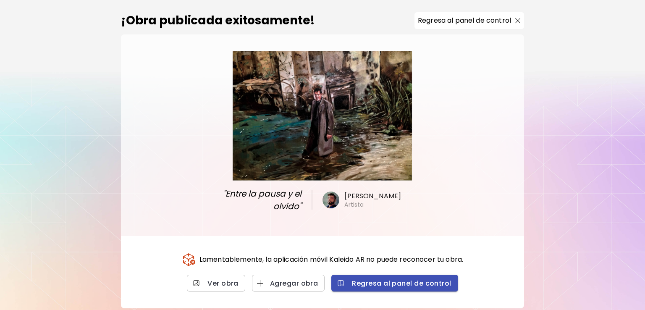
click at [379, 284] on span "Regresa al panel de control" at bounding box center [394, 283] width 113 height 9
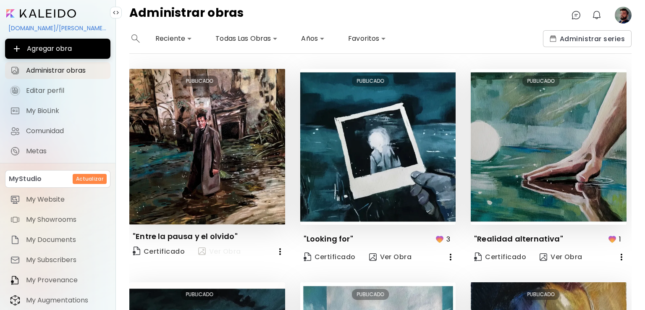
click at [231, 254] on span "Ver Obra" at bounding box center [219, 252] width 43 height 10
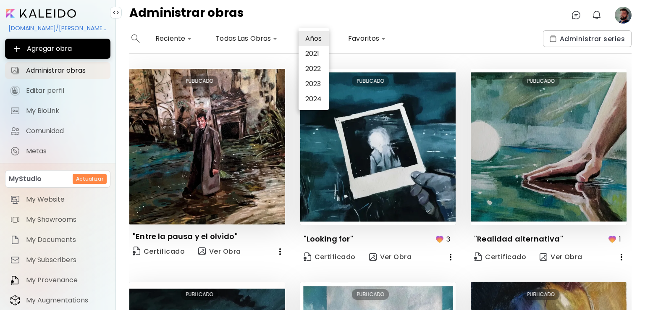
click at [308, 39] on body "**********" at bounding box center [322, 155] width 645 height 310
click at [389, 60] on div at bounding box center [322, 155] width 645 height 310
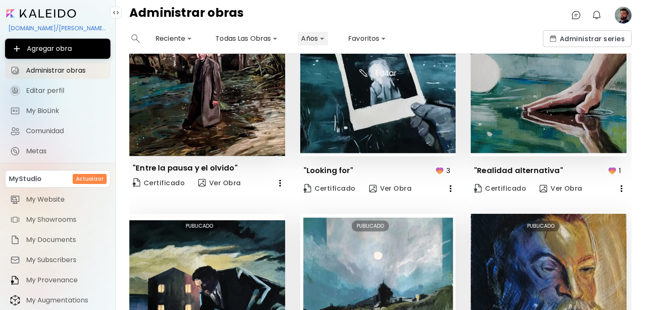
scroll to position [74, 0]
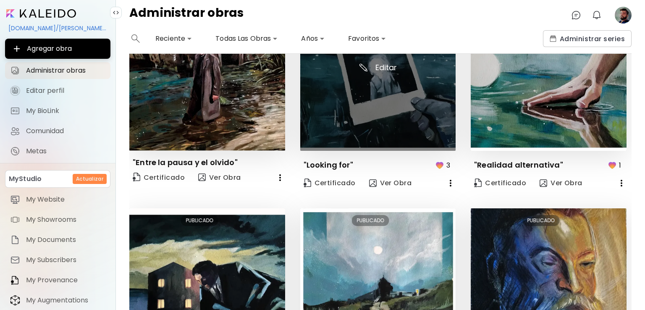
click at [404, 107] on img at bounding box center [378, 73] width 156 height 156
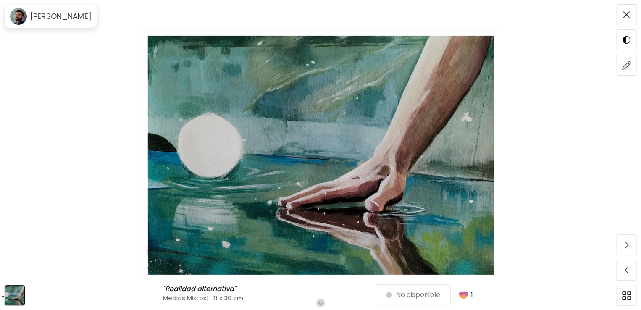
drag, startPoint x: 383, startPoint y: 227, endPoint x: 627, endPoint y: 16, distance: 322.6
click at [627, 16] on img at bounding box center [626, 14] width 7 height 7
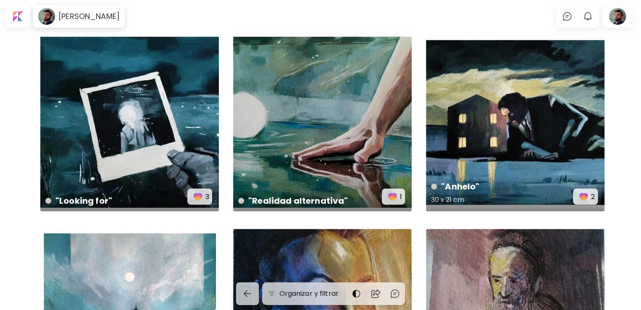
click at [560, 73] on div ""Anhelo" 30 x 21 cm 2" at bounding box center [515, 122] width 179 height 179
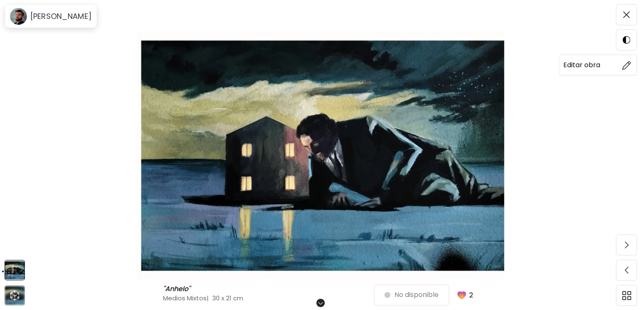
click at [620, 59] on span at bounding box center [627, 65] width 18 height 18
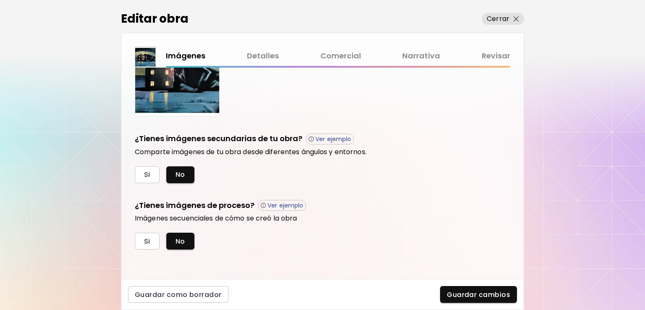
scroll to position [233, 0]
click at [496, 62] on div "Imágenes Detalles Comercial Narrativa Revisar" at bounding box center [338, 59] width 345 height 18
click at [486, 59] on link "Revisar" at bounding box center [496, 56] width 29 height 12
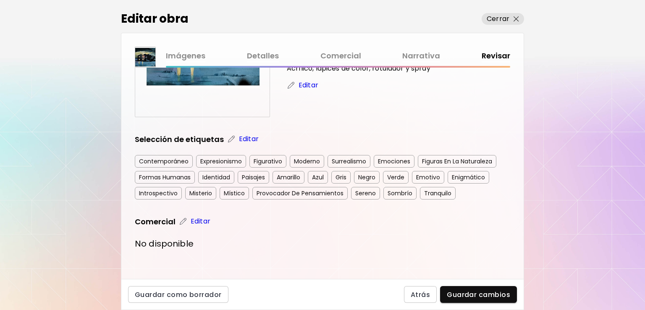
scroll to position [99, 0]
click at [429, 53] on link "Narrativa" at bounding box center [421, 56] width 38 height 12
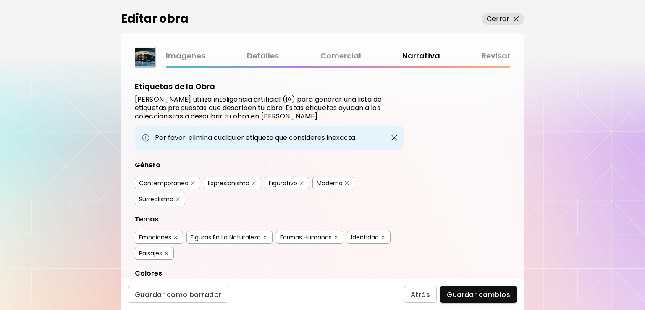
click at [360, 58] on link "Comercial" at bounding box center [341, 56] width 41 height 12
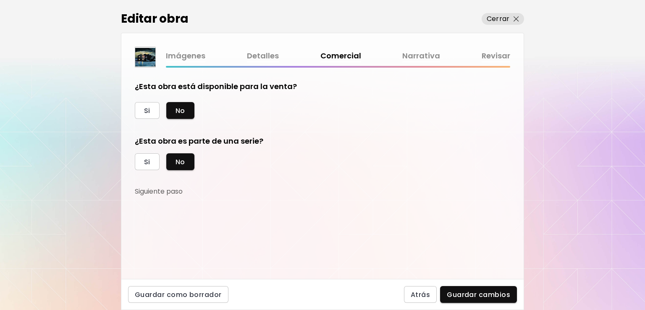
click at [279, 61] on div "Imágenes Detalles Comercial Narrativa Revisar" at bounding box center [338, 56] width 345 height 12
click at [259, 57] on link "Detalles" at bounding box center [263, 56] width 32 height 12
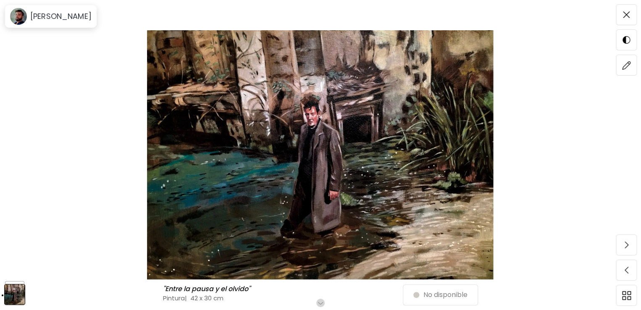
click at [321, 197] on img at bounding box center [320, 155] width 571 height 250
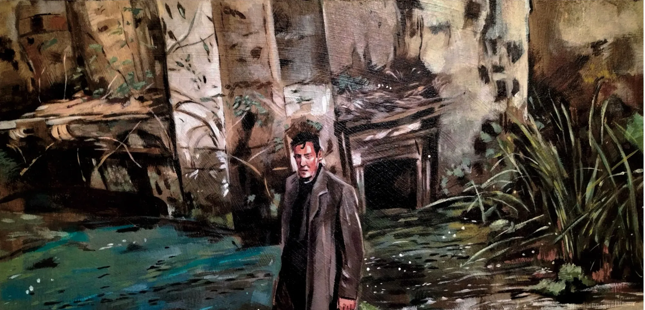
click at [321, 197] on img at bounding box center [322, 232] width 645 height 464
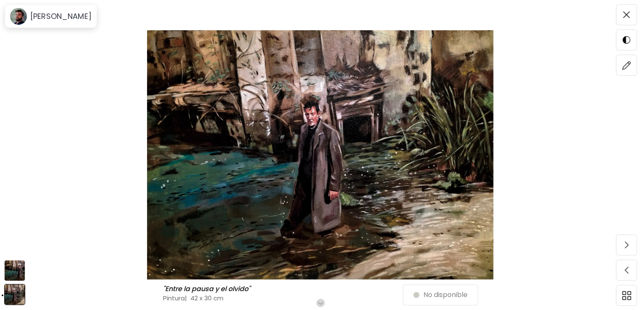
click at [15, 272] on img at bounding box center [14, 270] width 21 height 21
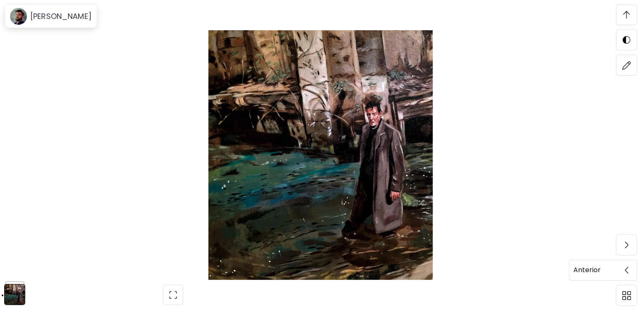
click at [626, 263] on span at bounding box center [627, 270] width 18 height 18
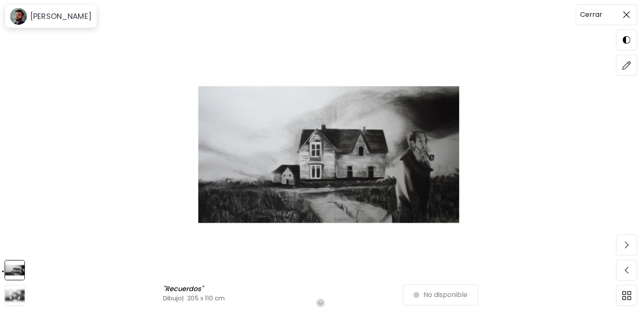
click at [627, 12] on img at bounding box center [626, 14] width 7 height 7
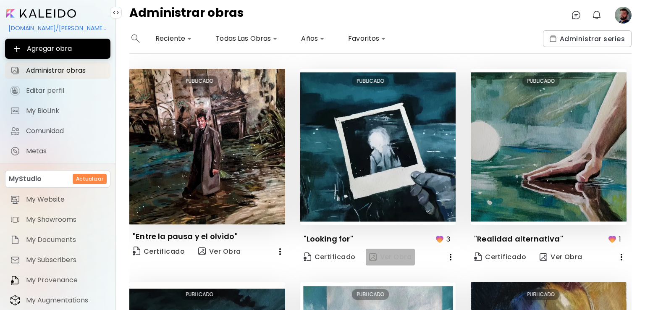
click at [386, 254] on span "Ver Obra" at bounding box center [390, 256] width 43 height 9
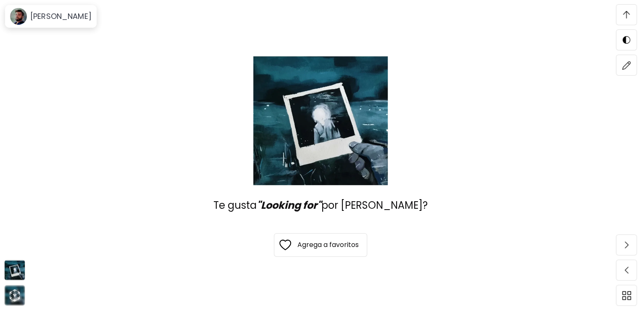
scroll to position [1973, 0]
